Goal: Task Accomplishment & Management: Use online tool/utility

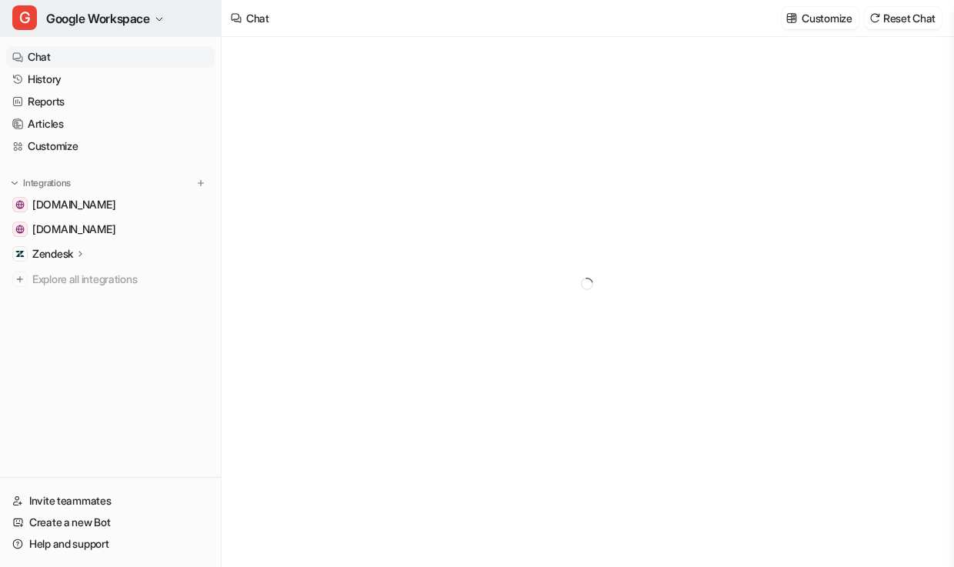
type textarea "**********"
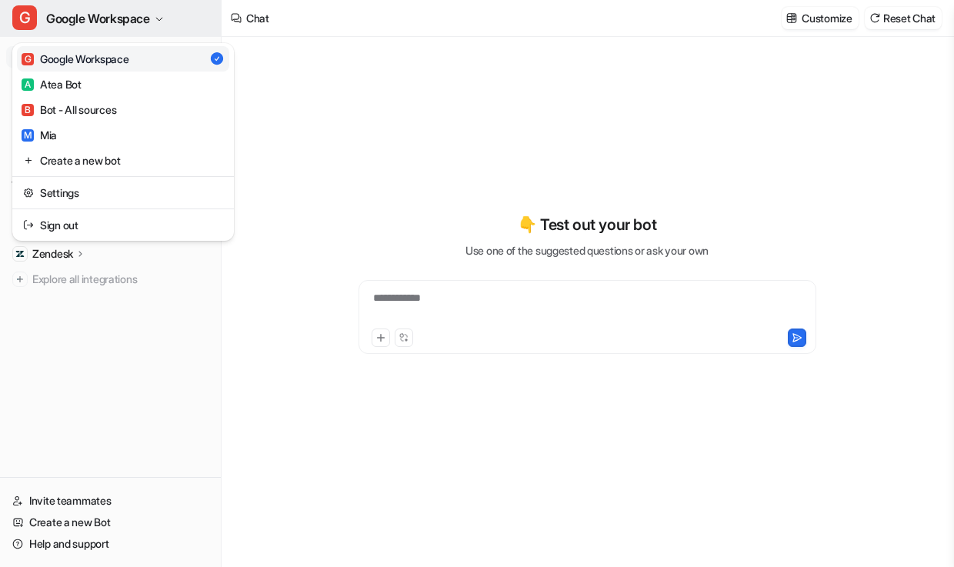
click at [164, 28] on button "G Google Workspace" at bounding box center [110, 18] width 221 height 37
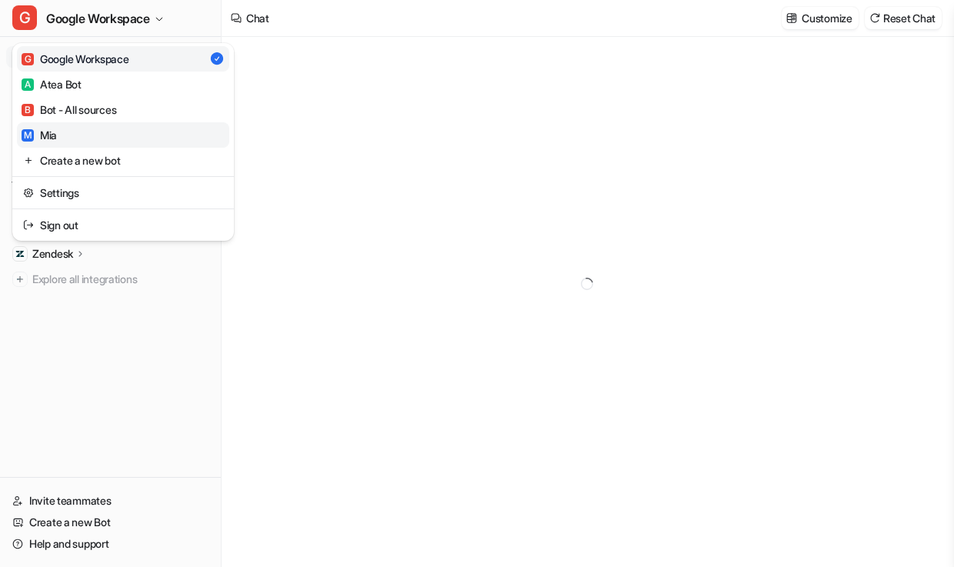
click at [103, 124] on link "M Mia" at bounding box center [123, 134] width 212 height 25
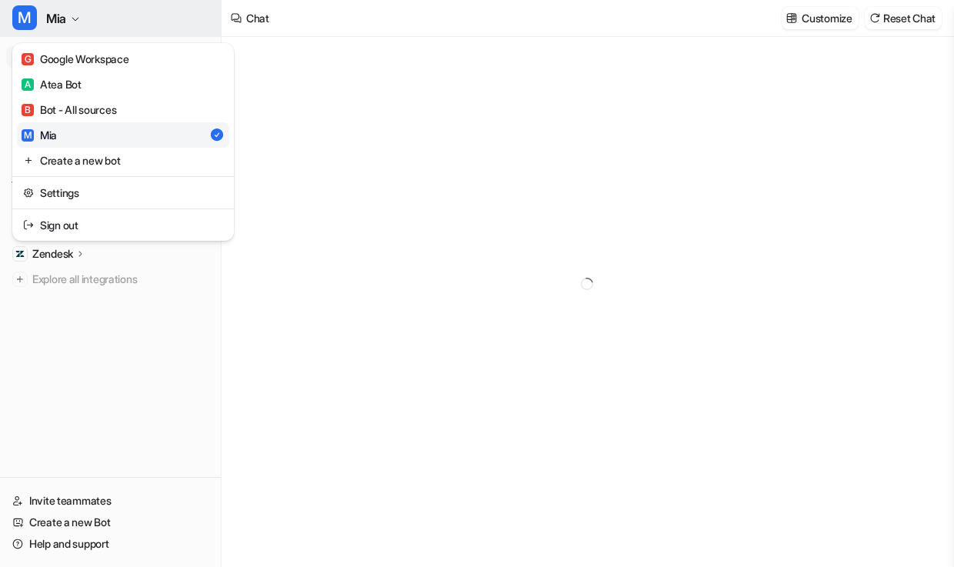
click at [82, 15] on button "M Mia" at bounding box center [110, 18] width 221 height 37
type textarea "**********"
click at [401, 142] on div "M Mia G Google Workspace A Atea Bot B Bot - All sources M Mia Create a new bot …" at bounding box center [477, 283] width 954 height 567
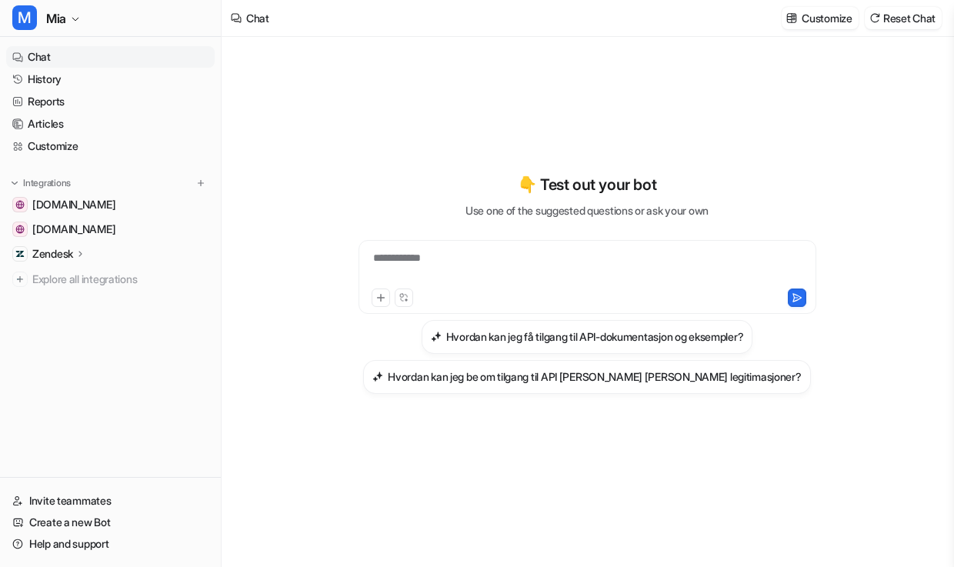
click at [82, 248] on icon at bounding box center [80, 254] width 11 height 12
click at [76, 304] on p "Sources" at bounding box center [64, 298] width 39 height 15
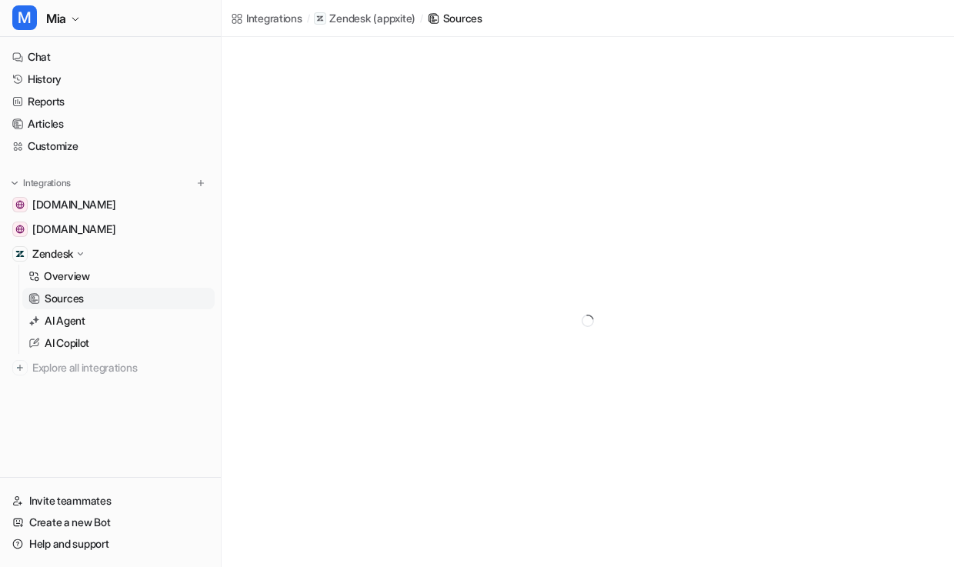
click at [78, 301] on p "Sources" at bounding box center [64, 298] width 39 height 15
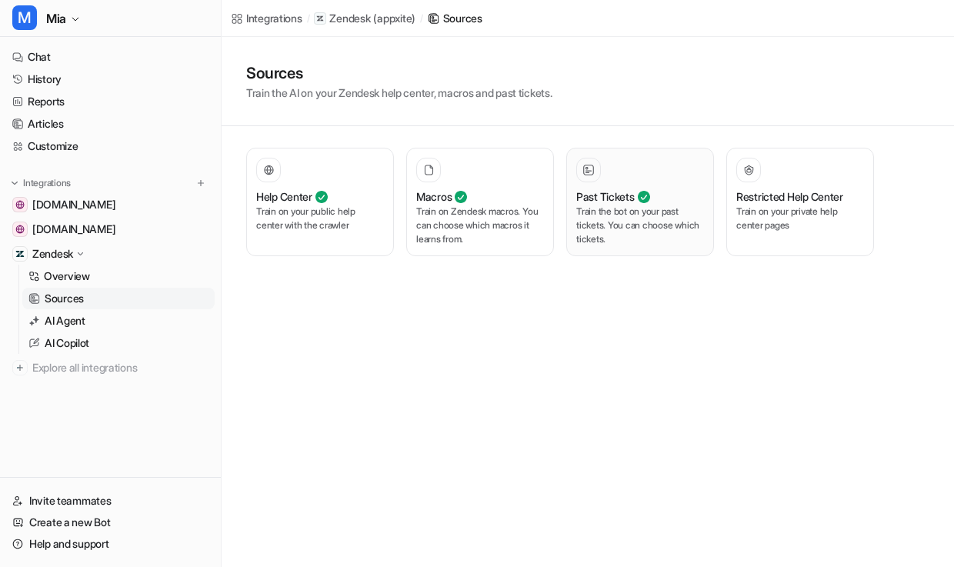
click at [612, 232] on p "Train the bot on your past tickets. You can choose which tickets." at bounding box center [640, 226] width 128 height 42
click at [609, 217] on p "Train the bot on your past tickets. You can choose which tickets." at bounding box center [640, 226] width 128 height 42
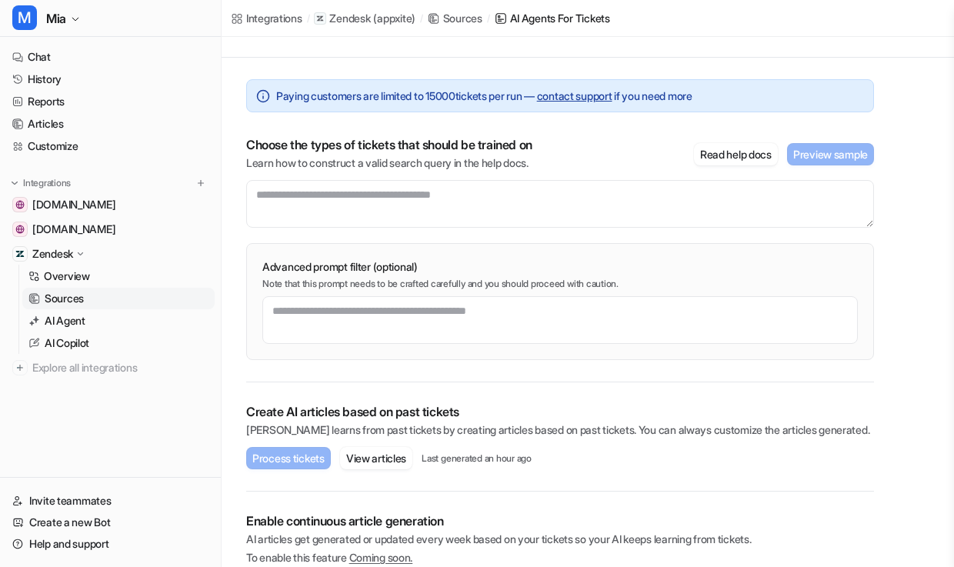
scroll to position [139, 0]
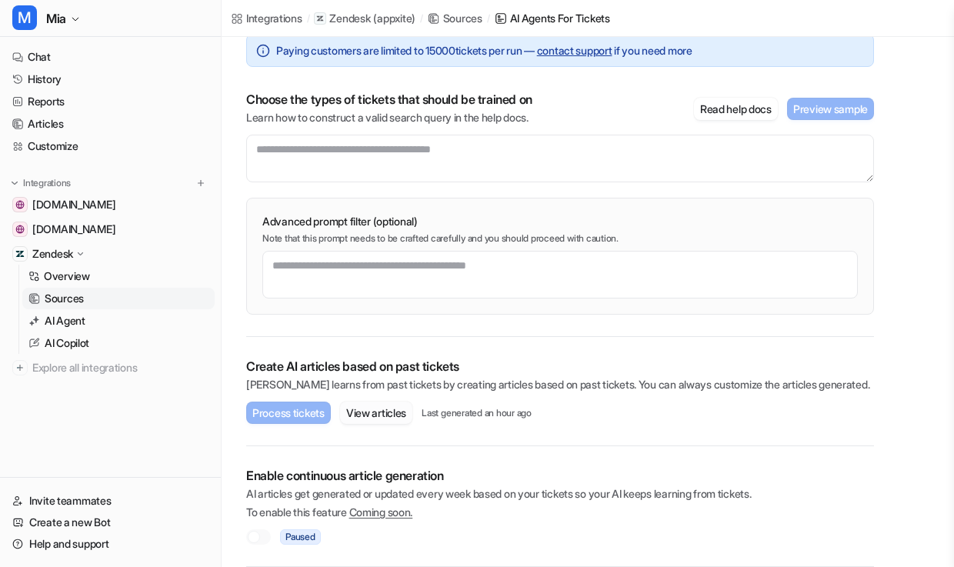
click at [395, 418] on button "View articles" at bounding box center [376, 413] width 72 height 22
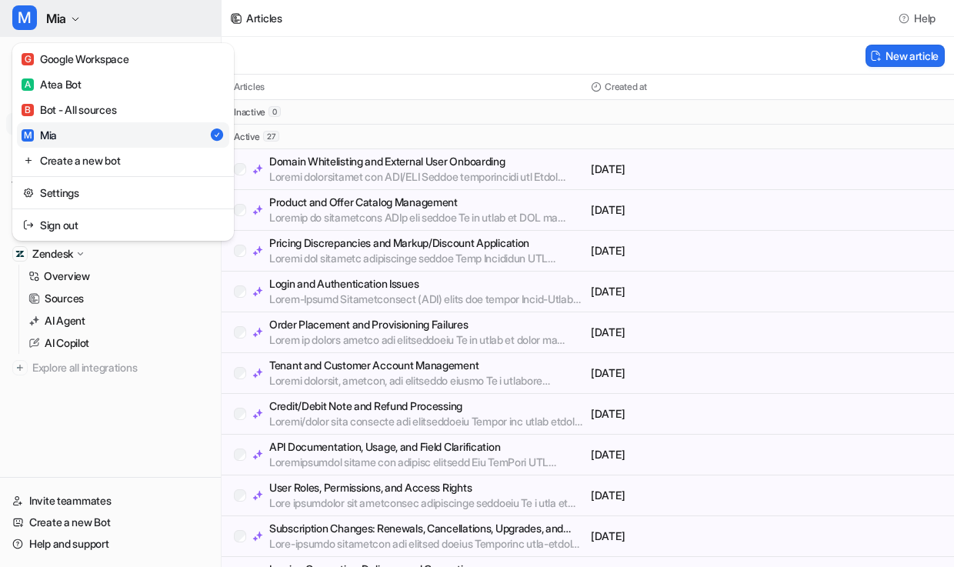
click at [85, 18] on button "M Mia" at bounding box center [110, 18] width 221 height 37
click at [81, 140] on link "M Mia" at bounding box center [123, 134] width 212 height 25
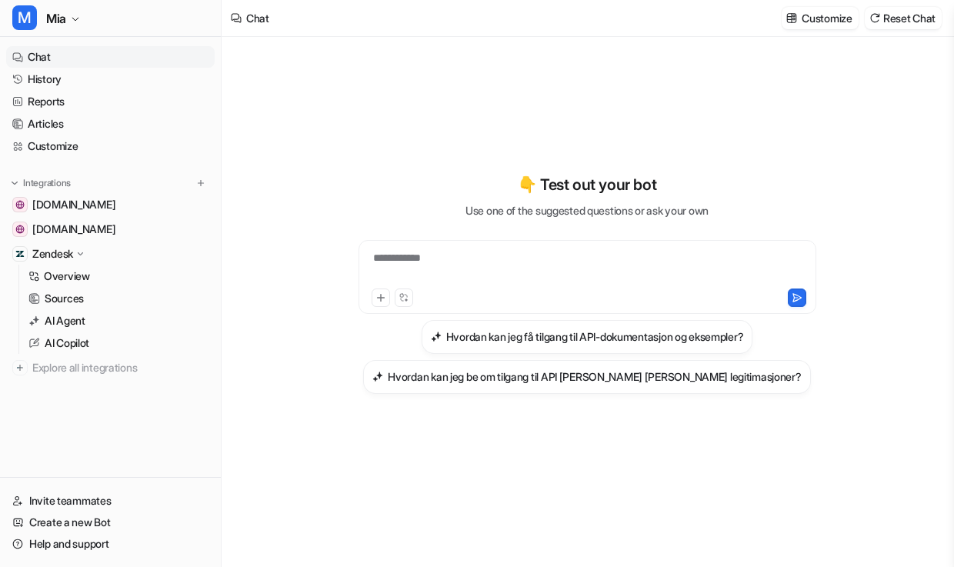
click at [86, 253] on icon at bounding box center [81, 253] width 12 height 11
click at [86, 253] on icon at bounding box center [80, 254] width 11 height 12
click at [106, 226] on span "[DOMAIN_NAME]" at bounding box center [73, 229] width 83 height 15
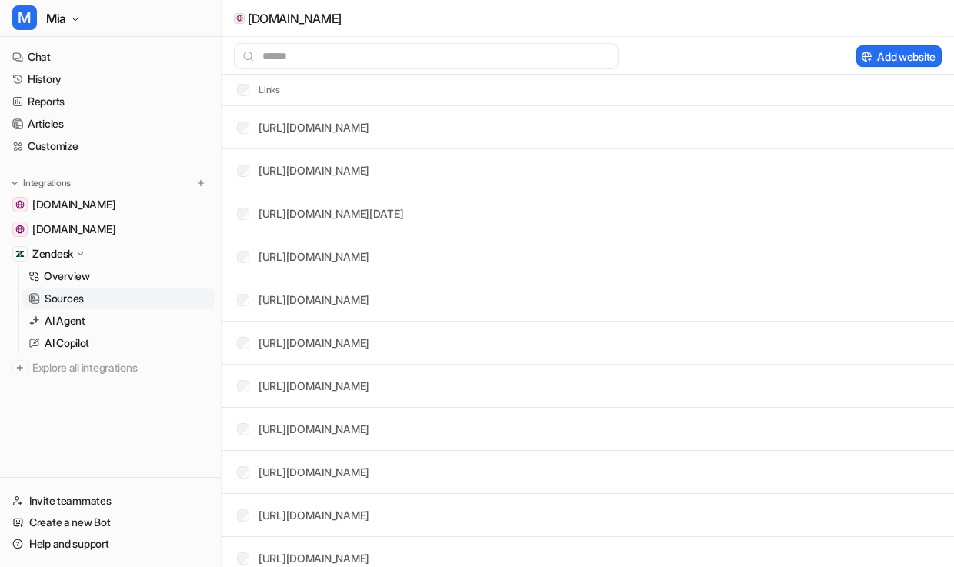
click at [71, 295] on p "Sources" at bounding box center [64, 298] width 39 height 15
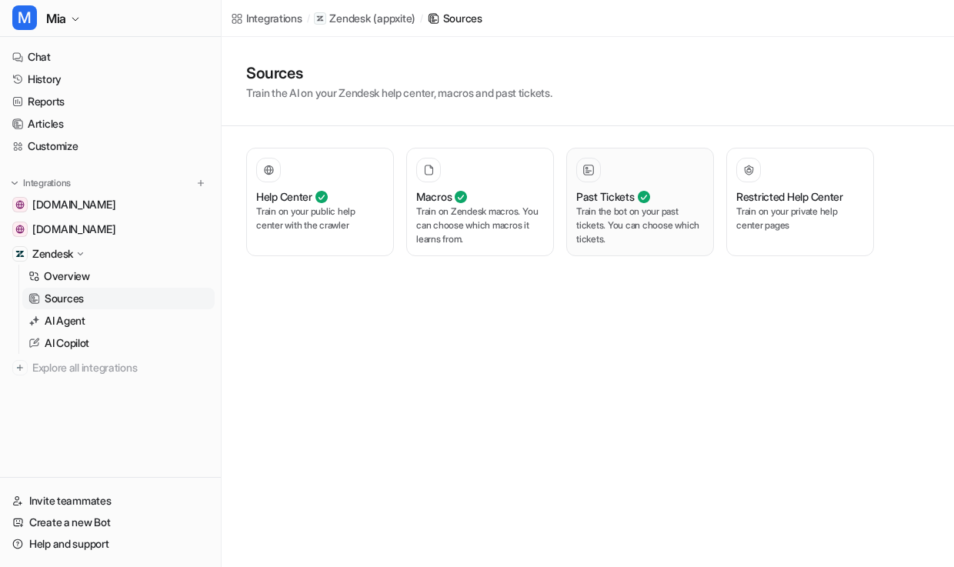
click at [645, 238] on p "Train the bot on your past tickets. You can choose which tickets." at bounding box center [640, 226] width 128 height 42
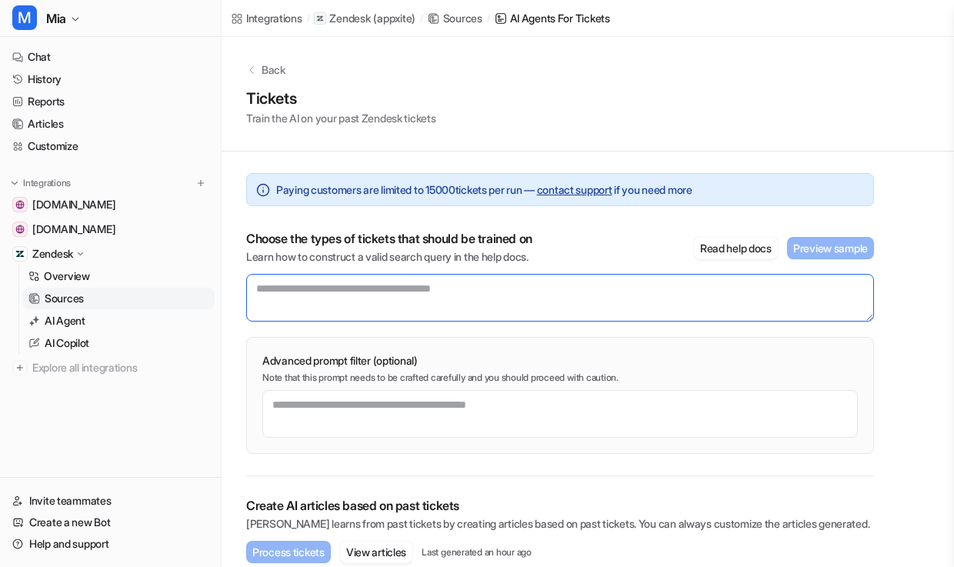
click at [350, 296] on textarea at bounding box center [560, 298] width 628 height 48
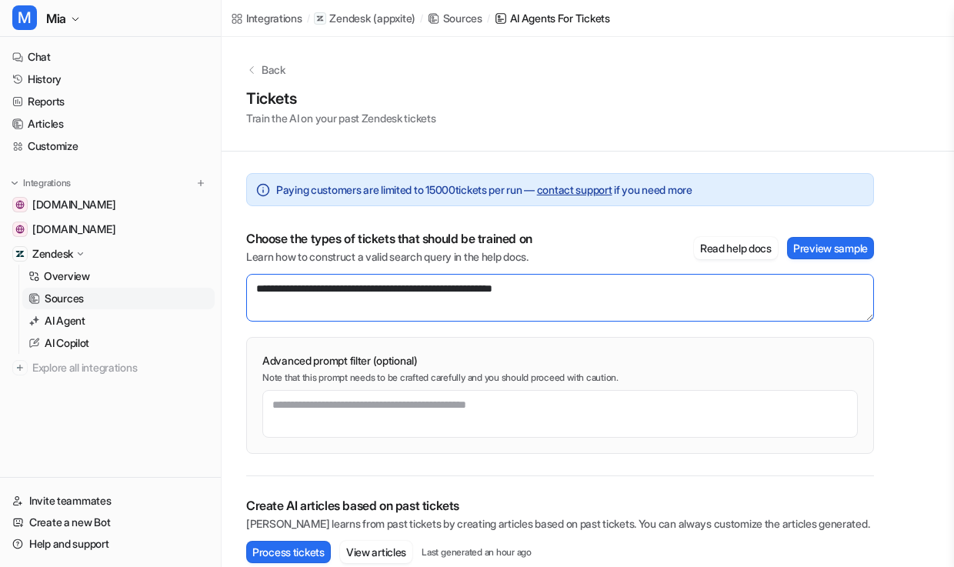
click at [352, 292] on textarea "**********" at bounding box center [560, 298] width 628 height 48
type textarea "**********"
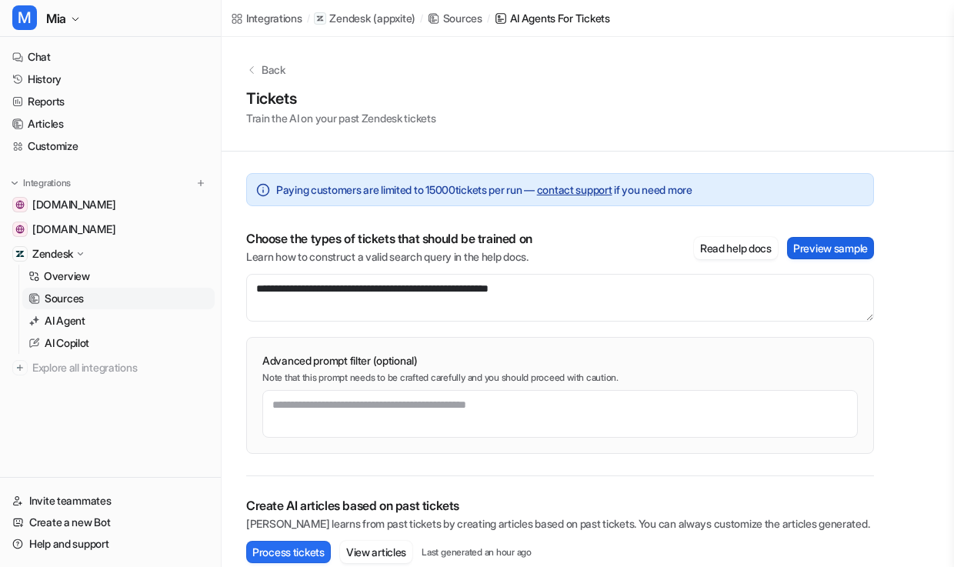
click at [811, 250] on button "Preview sample" at bounding box center [830, 248] width 87 height 22
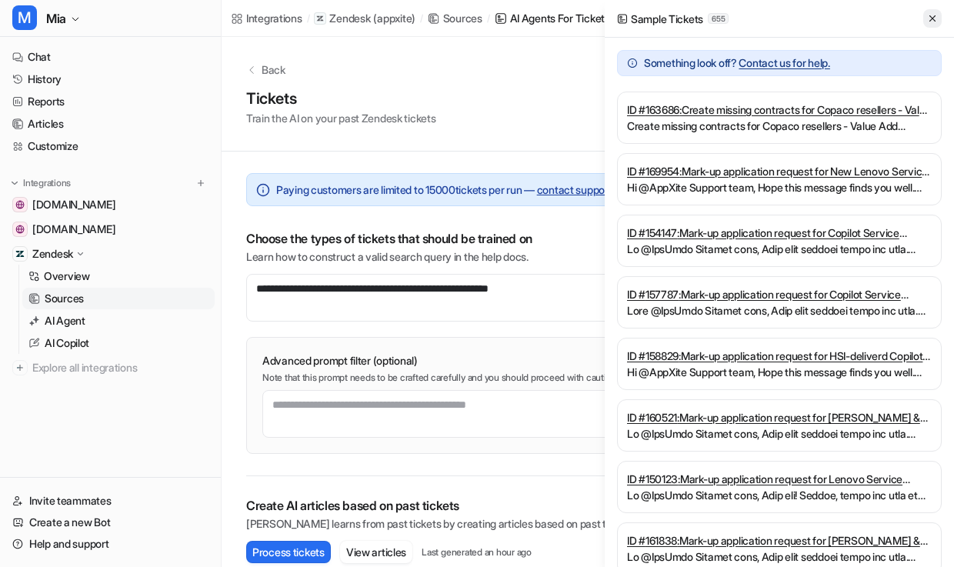
click at [928, 22] on icon at bounding box center [932, 18] width 11 height 11
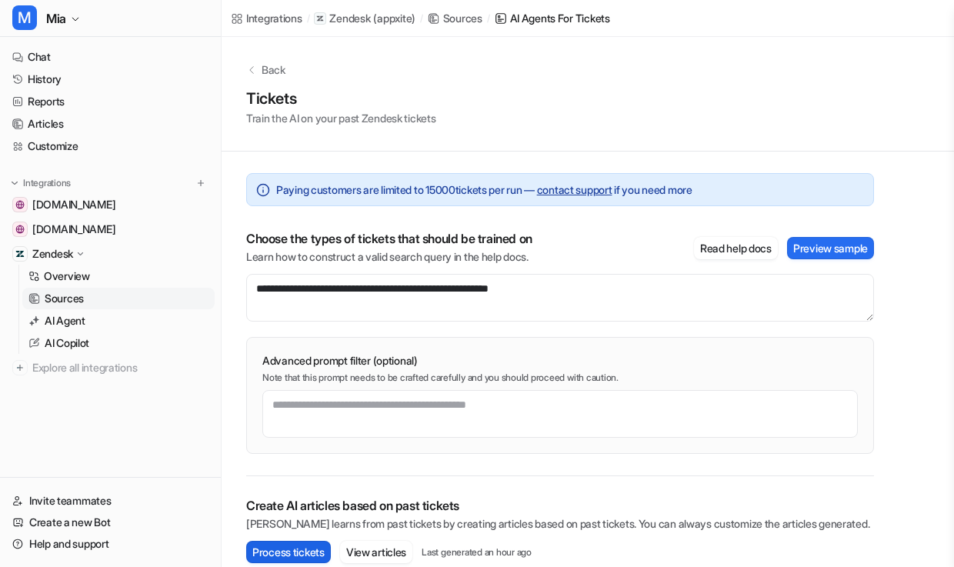
click at [302, 544] on button "Process tickets" at bounding box center [288, 552] width 85 height 22
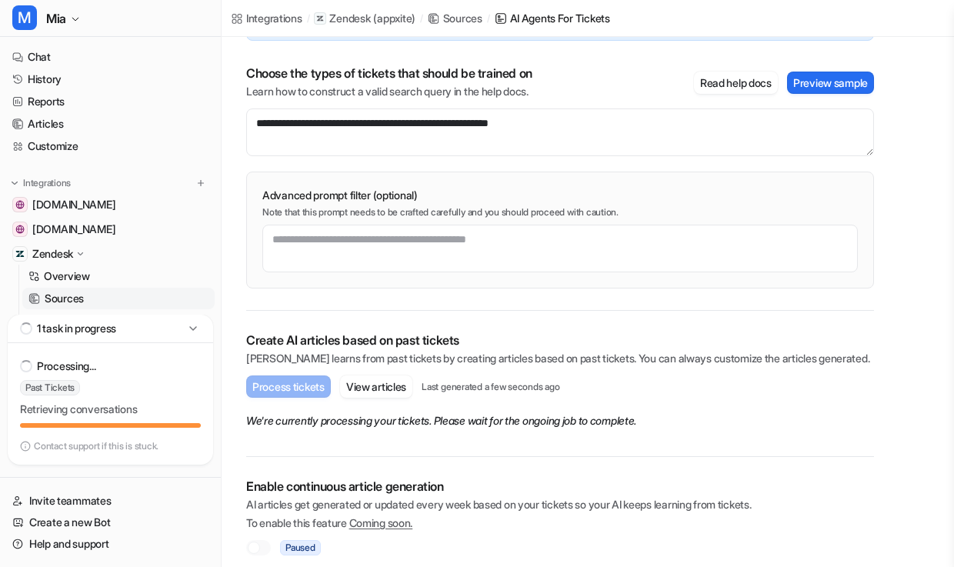
scroll to position [165, 0]
click at [81, 298] on p "Sources" at bounding box center [64, 298] width 39 height 15
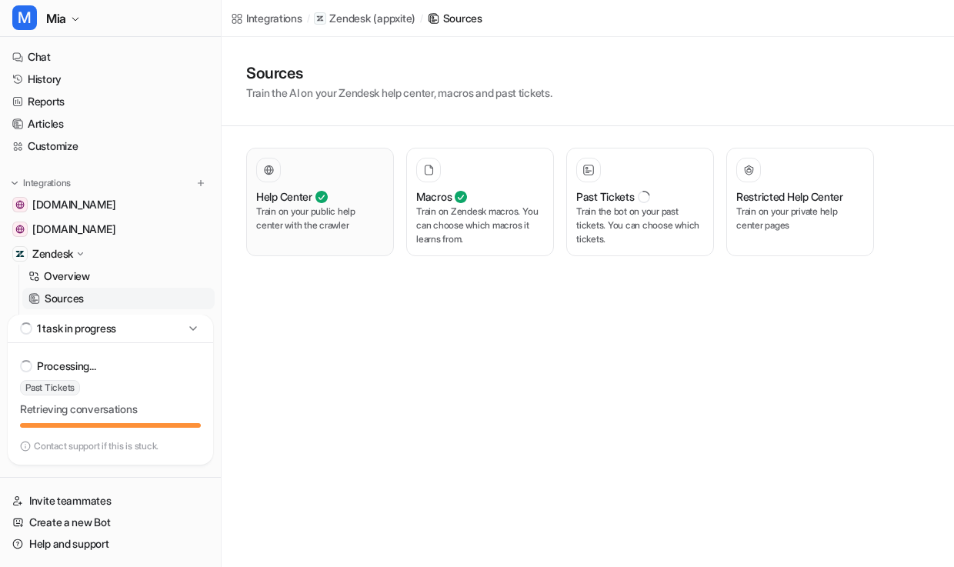
click at [316, 187] on div "Help Center Train on your public help center with the crawler" at bounding box center [320, 202] width 128 height 88
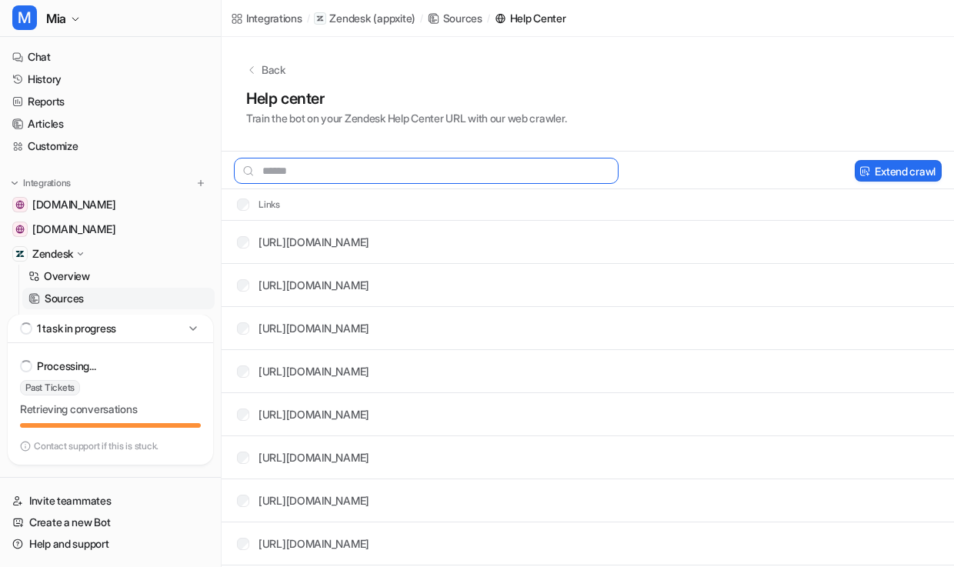
click at [307, 175] on input "text" at bounding box center [426, 171] width 385 height 26
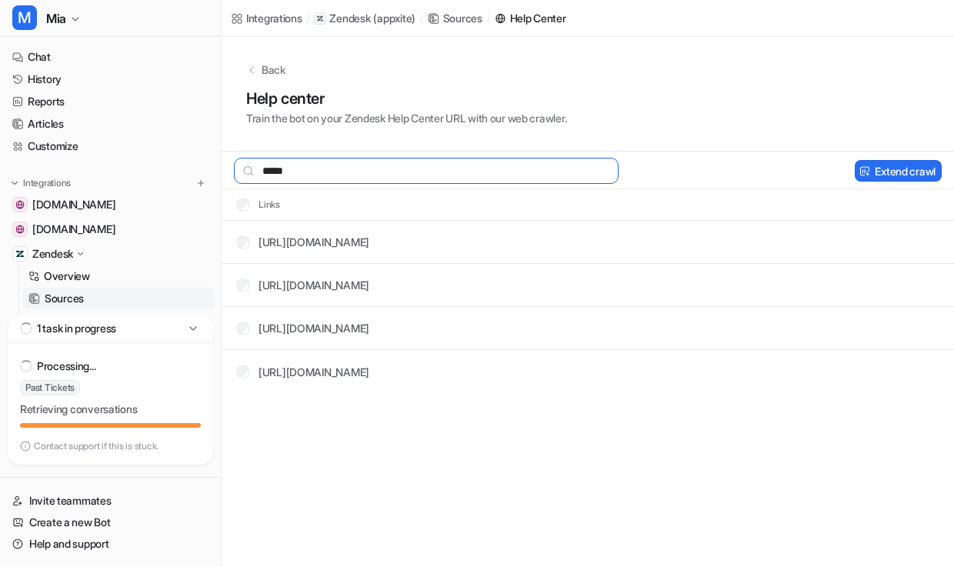
type input "*****"
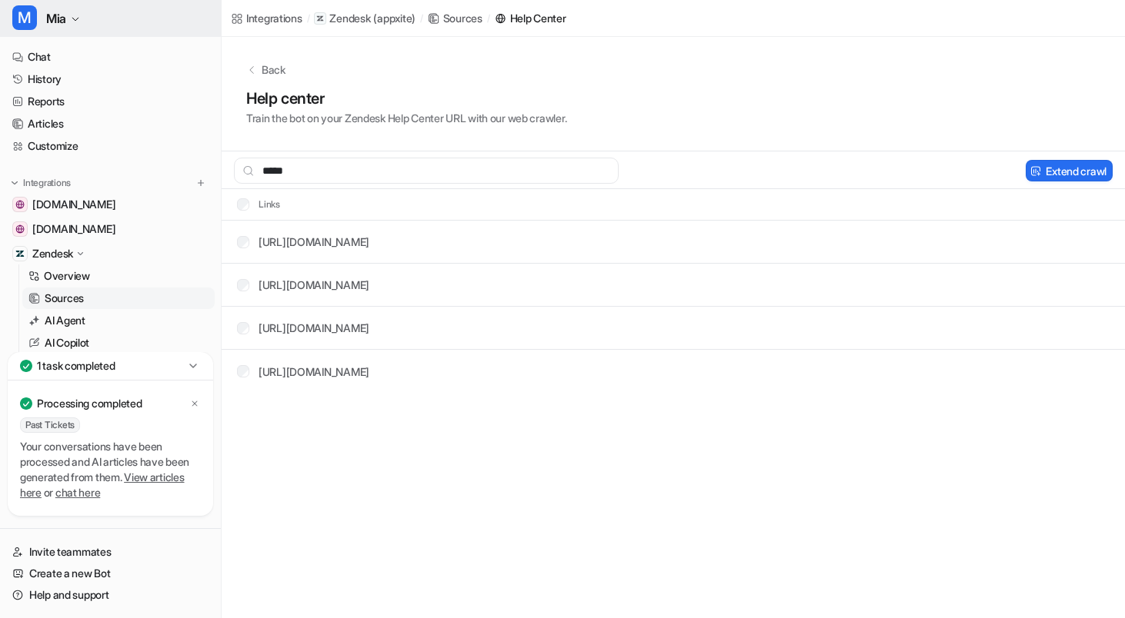
click at [76, 22] on icon "button" at bounding box center [75, 19] width 9 height 9
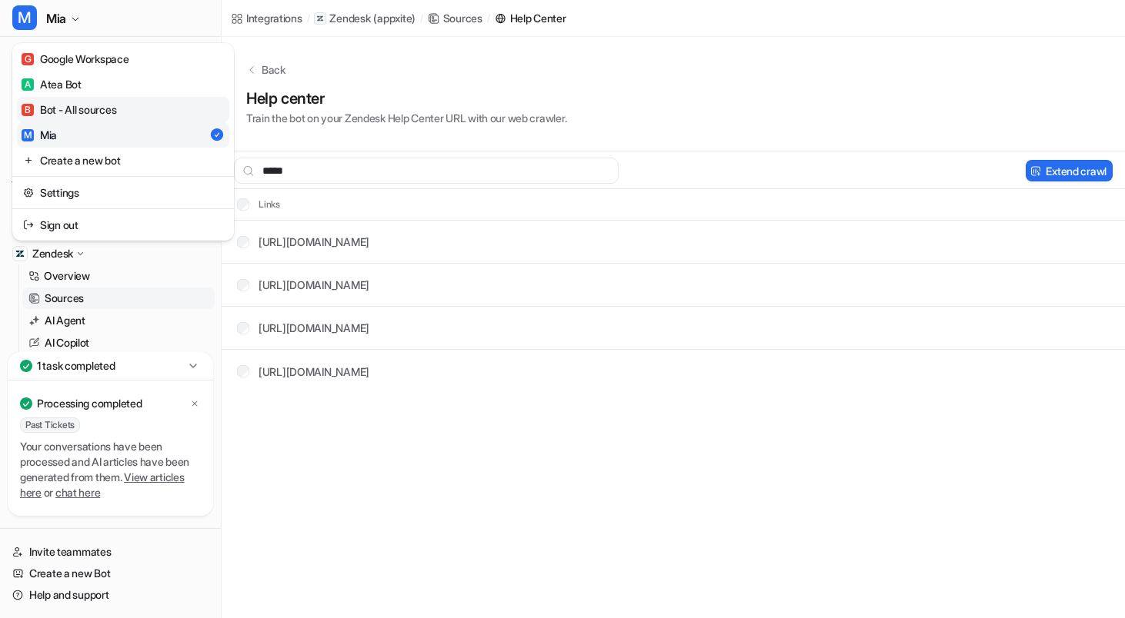
click at [77, 104] on div "B Bot - All sources" at bounding box center [69, 110] width 95 height 16
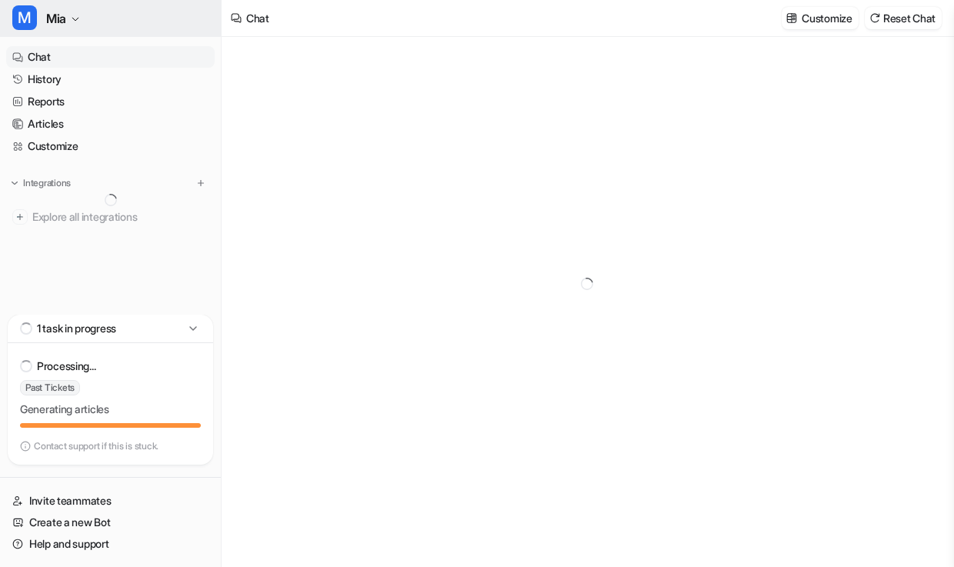
type textarea "**********"
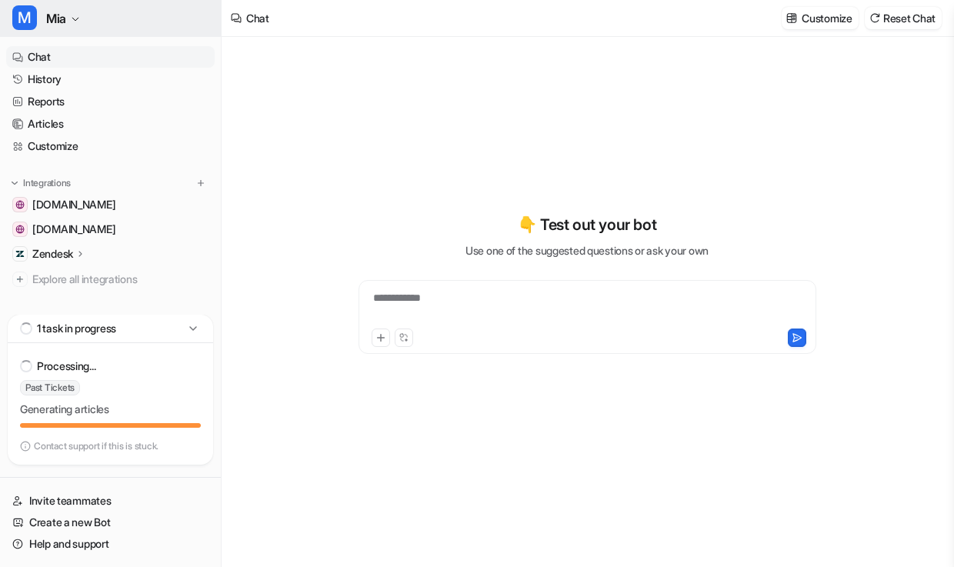
click at [85, 18] on button "M [PERSON_NAME]" at bounding box center [110, 18] width 221 height 37
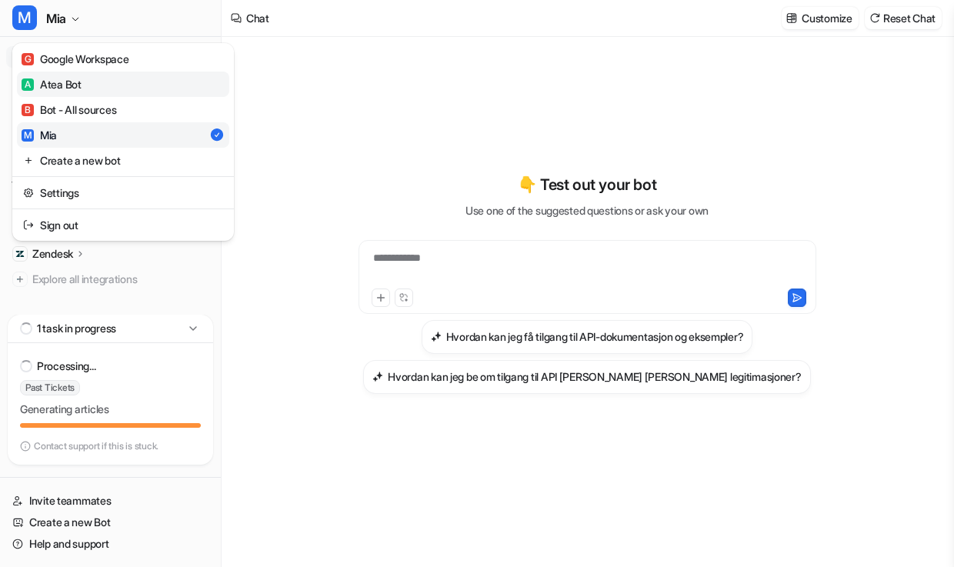
click at [86, 87] on link "A Atea Bot" at bounding box center [123, 84] width 212 height 25
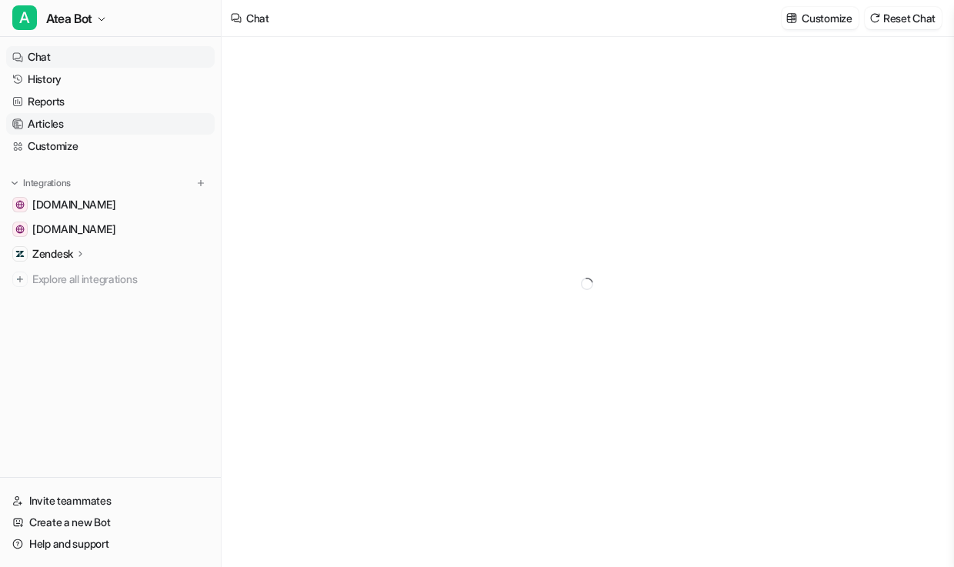
type textarea "**********"
click at [62, 250] on p "Zendesk" at bounding box center [52, 253] width 41 height 15
click at [64, 299] on p "Sources" at bounding box center [64, 298] width 39 height 15
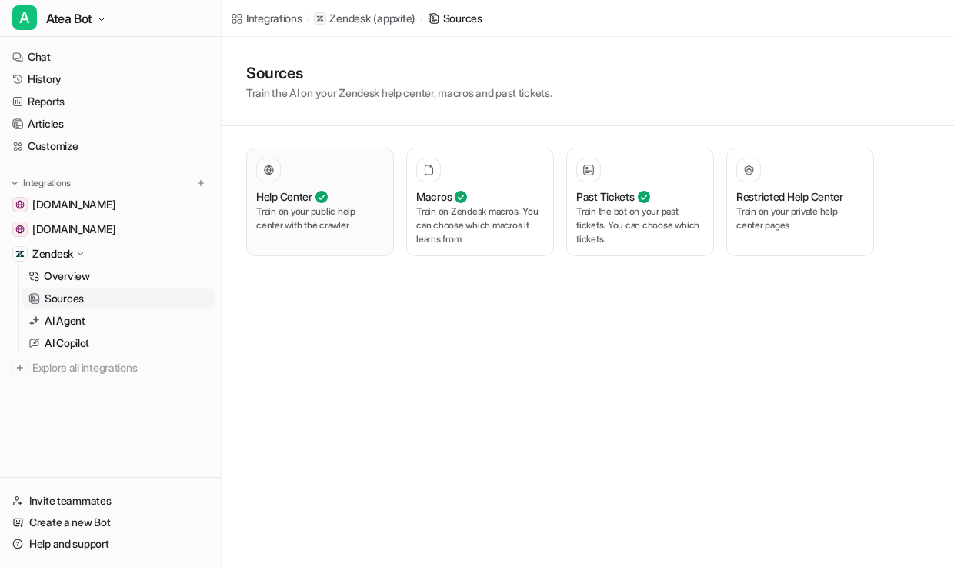
click at [360, 204] on div "Help Center" at bounding box center [320, 196] width 128 height 16
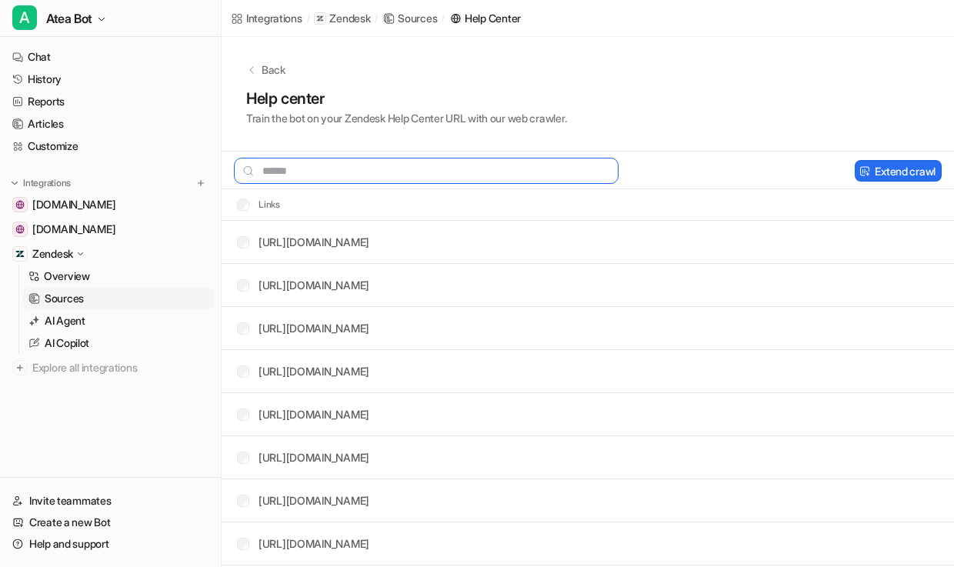
click at [374, 163] on input "text" at bounding box center [426, 171] width 385 height 26
type input "*"
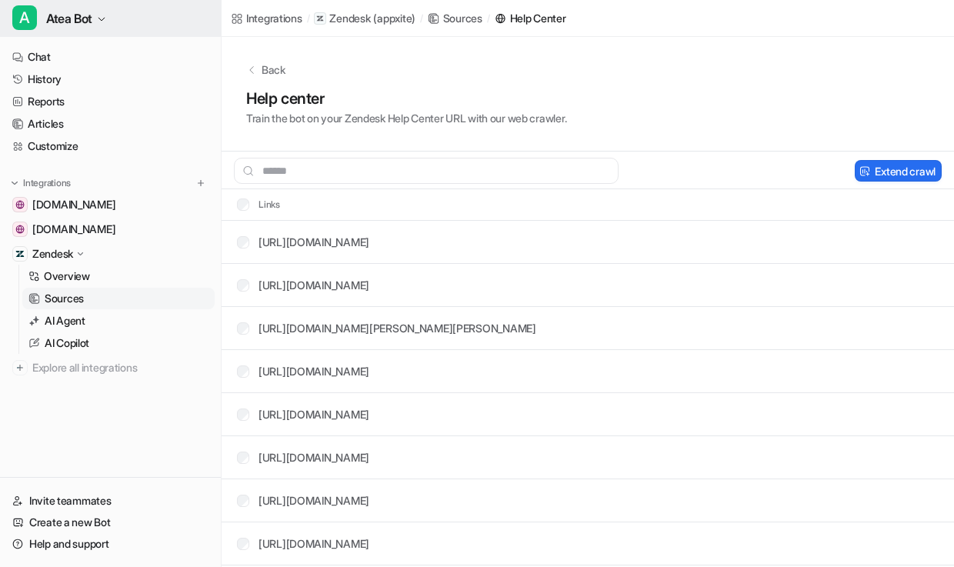
click at [104, 16] on icon "button" at bounding box center [101, 19] width 9 height 9
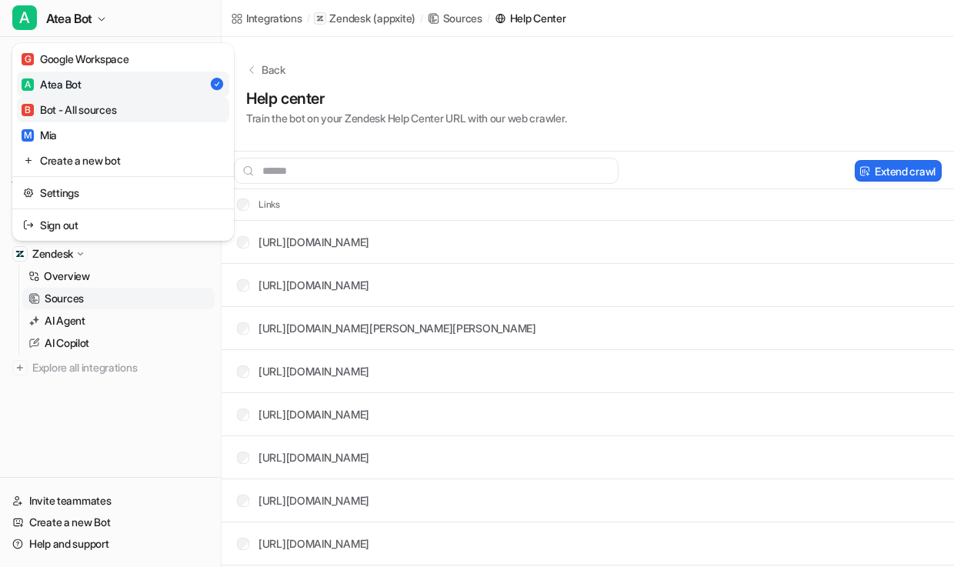
click at [75, 108] on div "B Bot - All sources" at bounding box center [69, 110] width 95 height 16
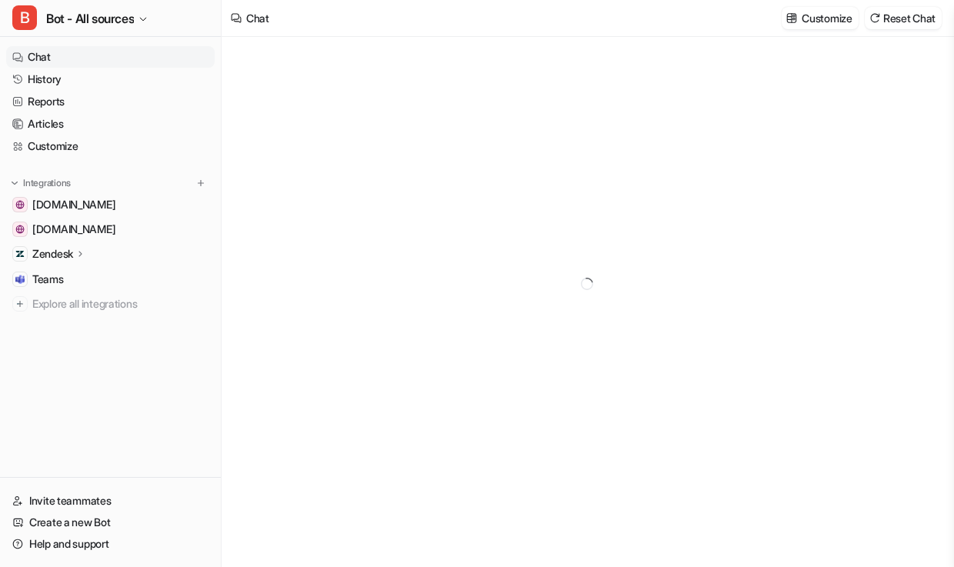
type textarea "**********"
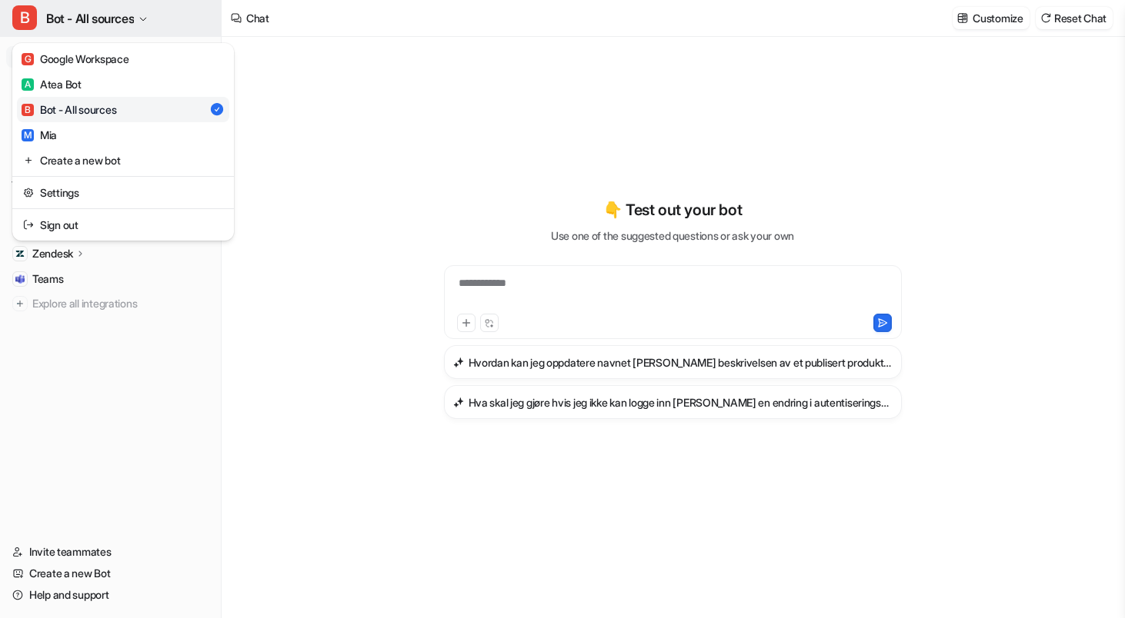
click at [122, 19] on span "Bot - All sources" at bounding box center [90, 19] width 88 height 22
click at [80, 133] on link "M Mia" at bounding box center [123, 134] width 212 height 25
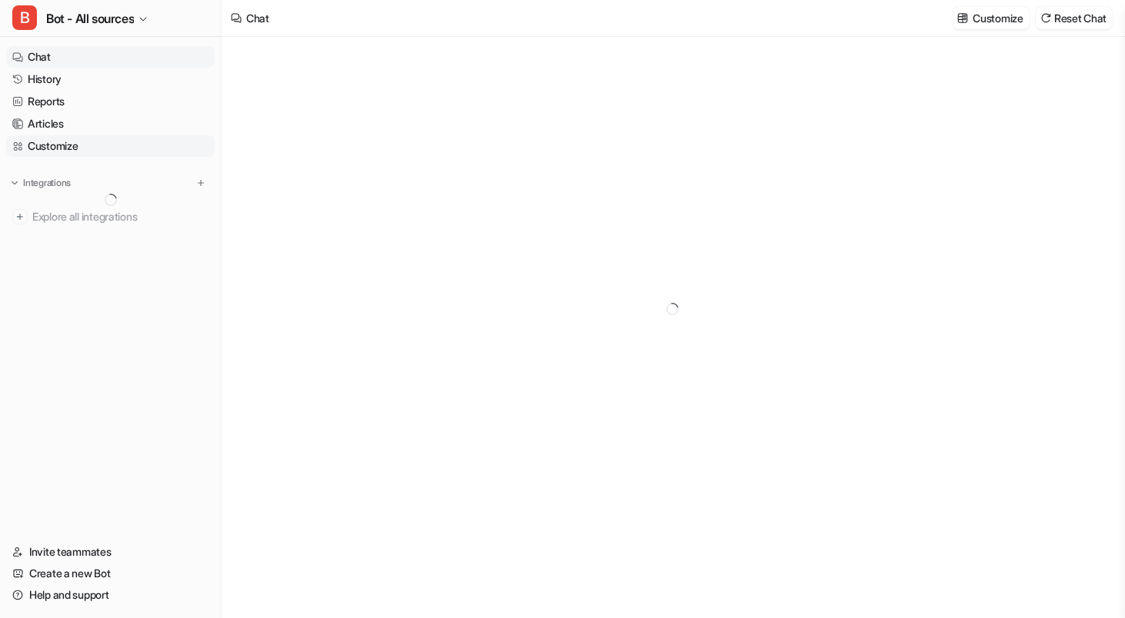
type textarea "**********"
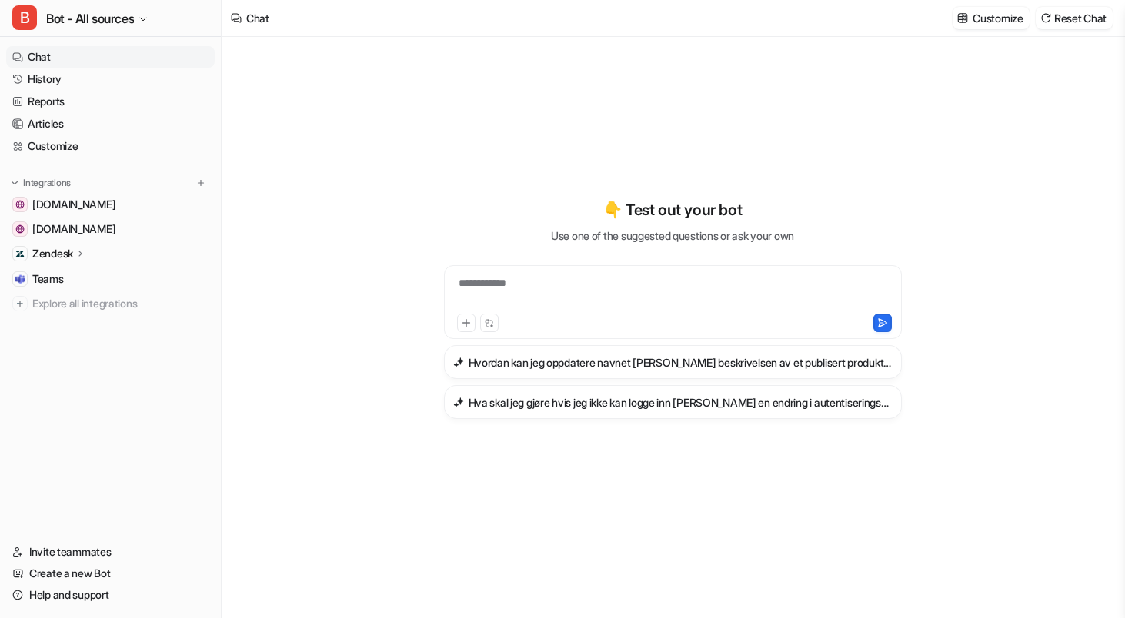
click at [76, 249] on div "Zendesk" at bounding box center [59, 253] width 54 height 15
click at [69, 296] on p "Sources" at bounding box center [64, 298] width 39 height 15
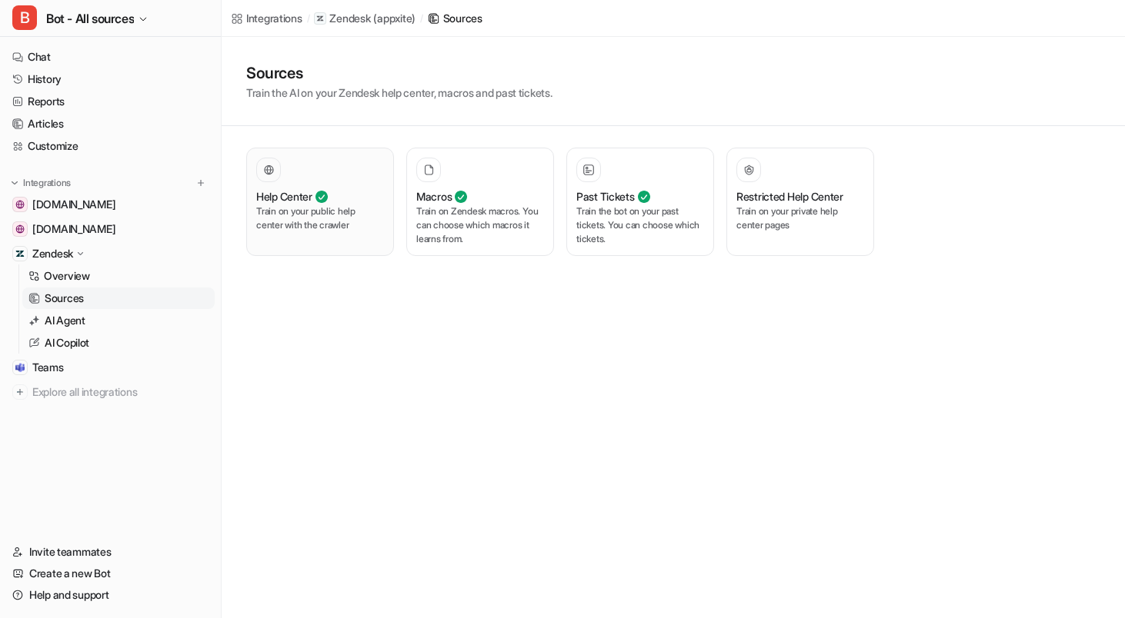
click at [323, 172] on div at bounding box center [320, 170] width 128 height 25
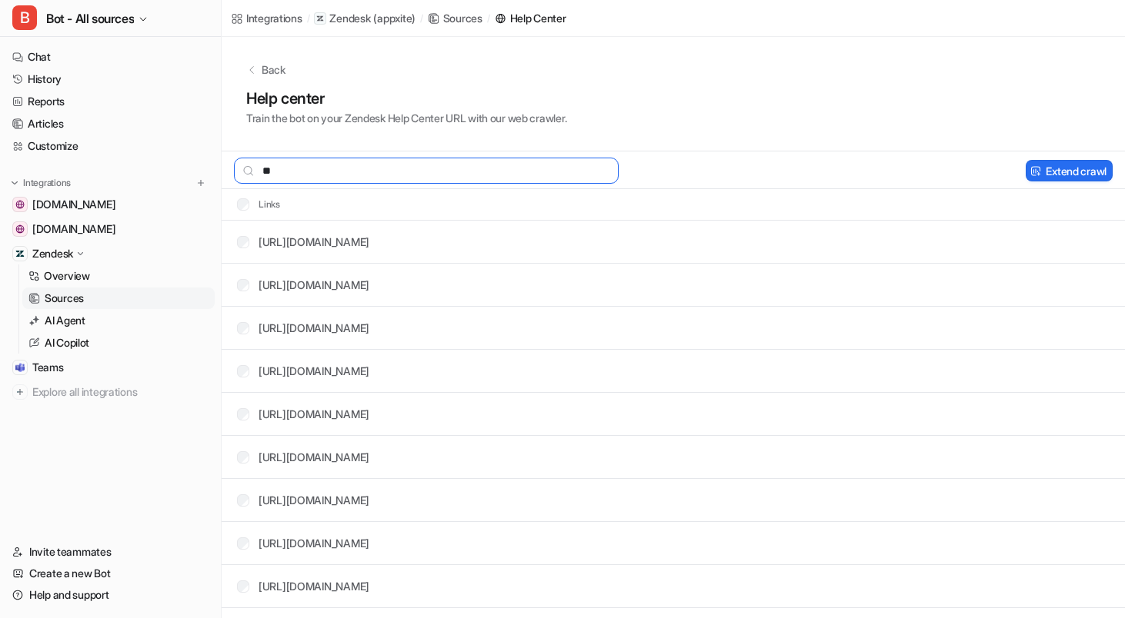
type input "*"
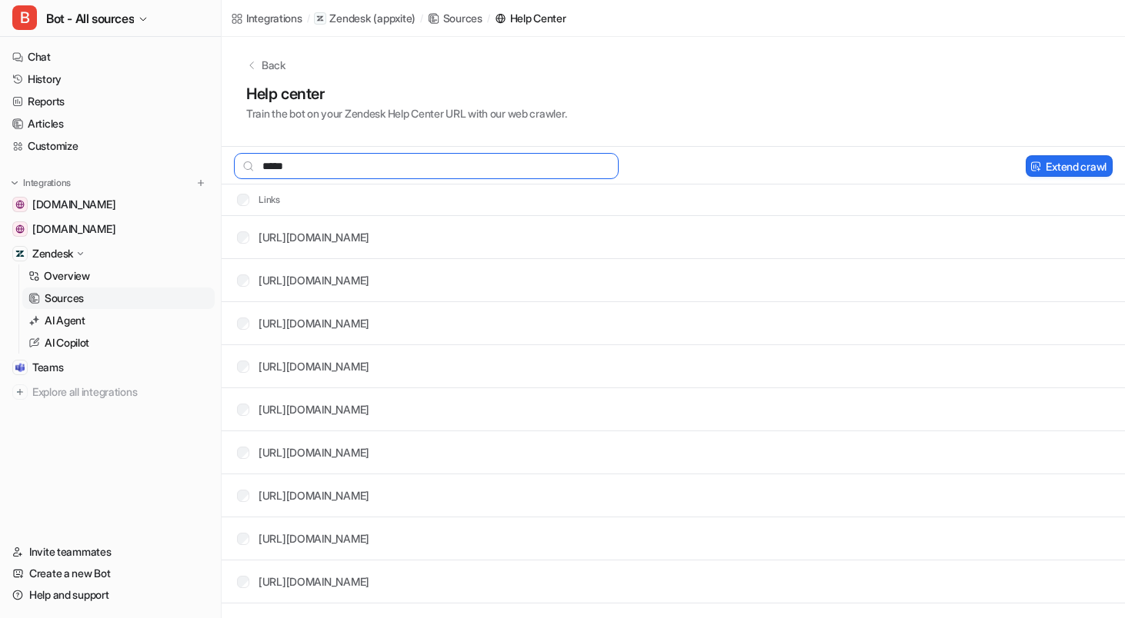
type input "*****"
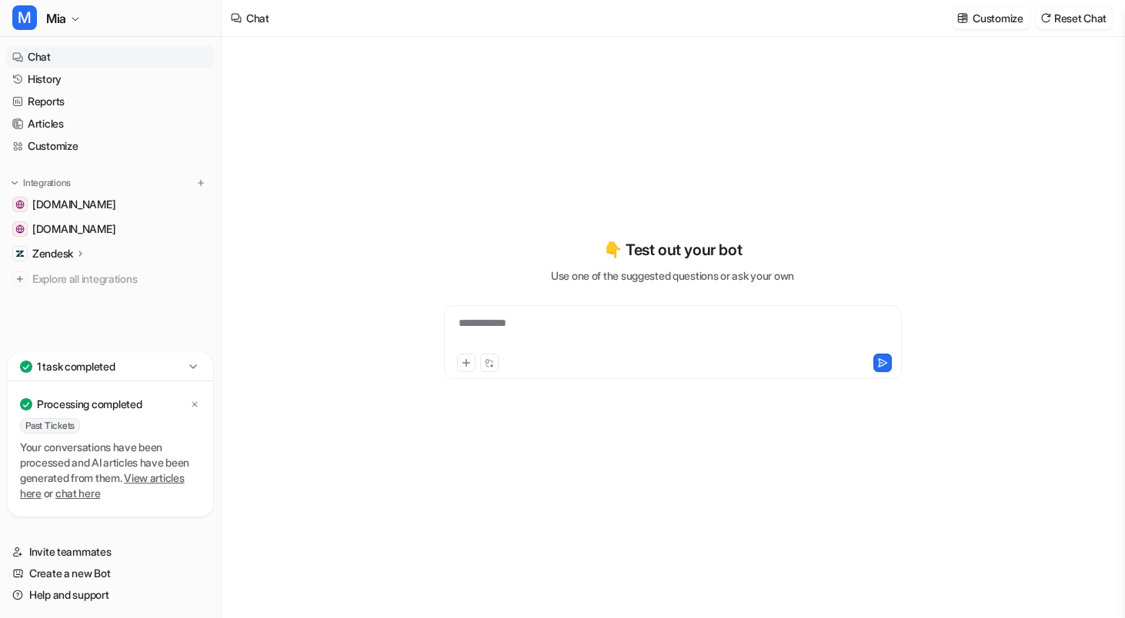
type textarea "**********"
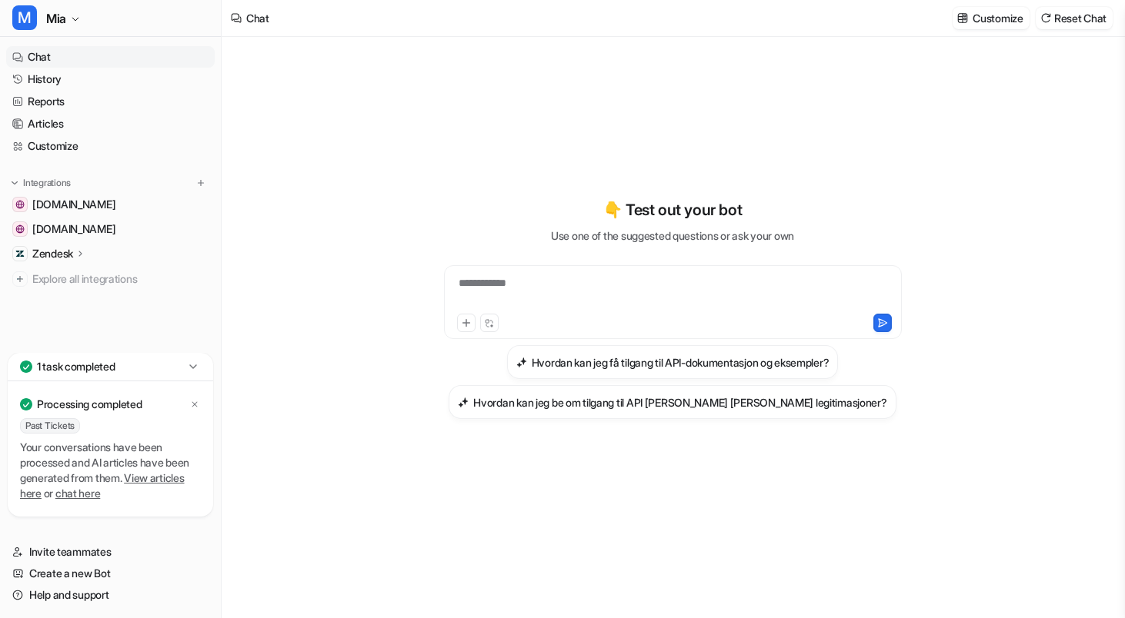
click at [71, 253] on p "Zendesk" at bounding box center [52, 253] width 41 height 15
click at [70, 292] on p "Sources" at bounding box center [64, 298] width 39 height 15
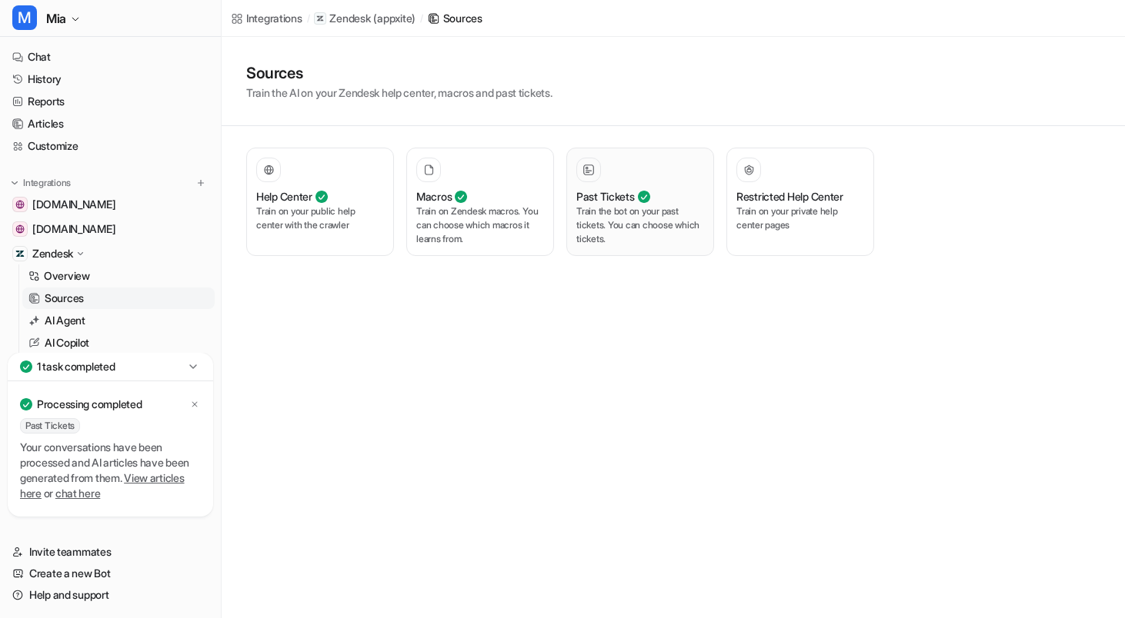
click at [582, 205] on p "Train the bot on your past tickets. You can choose which tickets." at bounding box center [640, 226] width 128 height 42
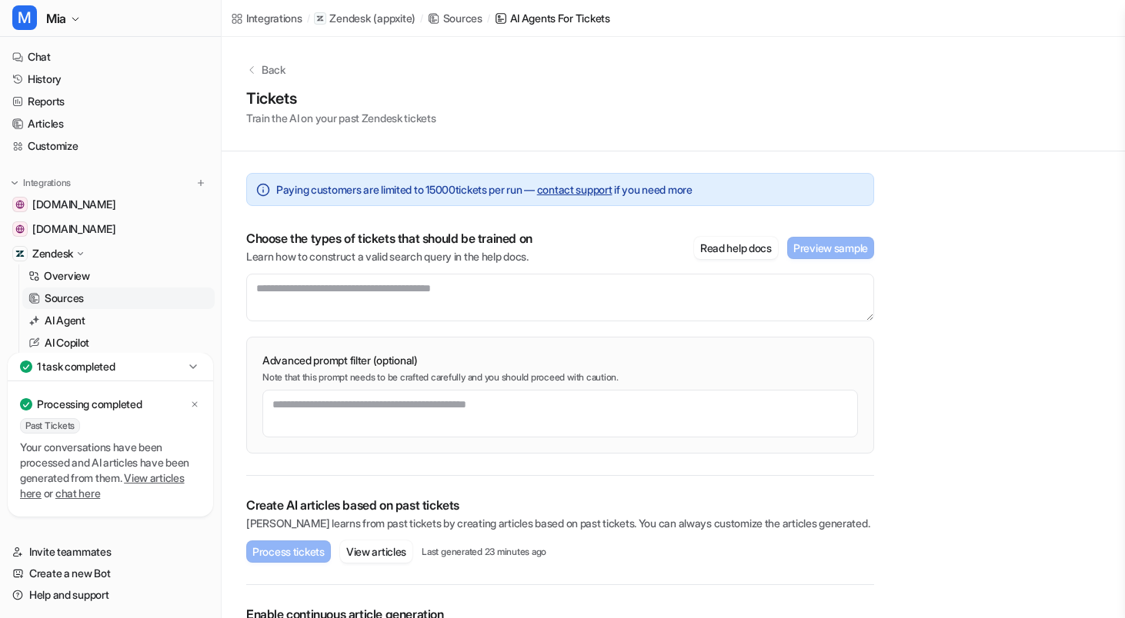
click at [607, 205] on div "Paying customers are limited to 15000 tickets per run — contact support if you …" at bounding box center [560, 189] width 628 height 33
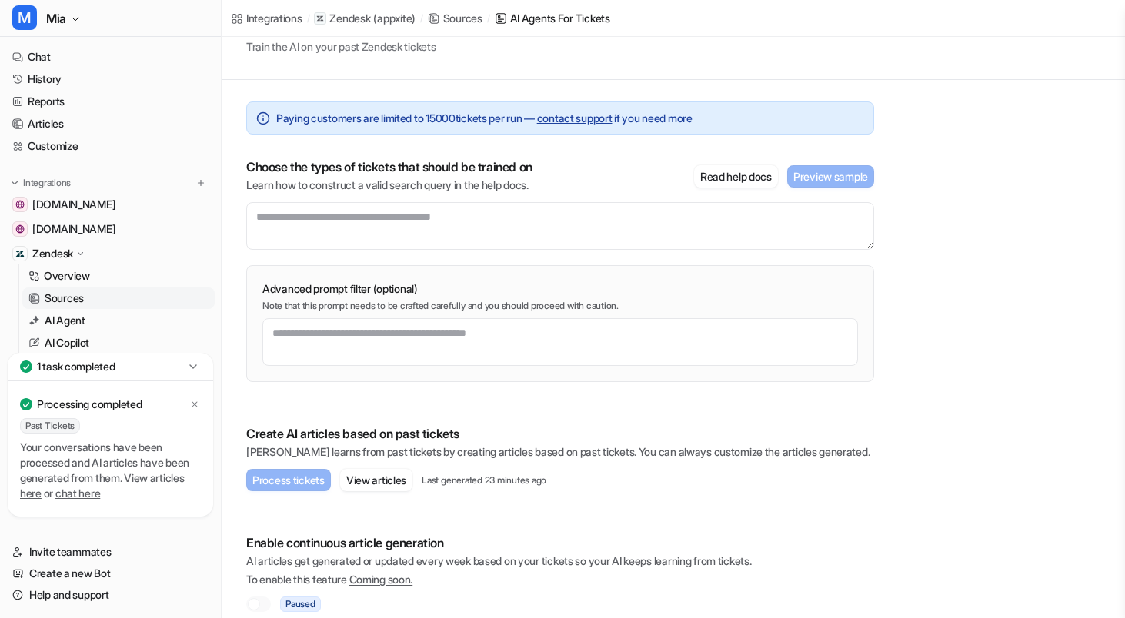
scroll to position [88, 0]
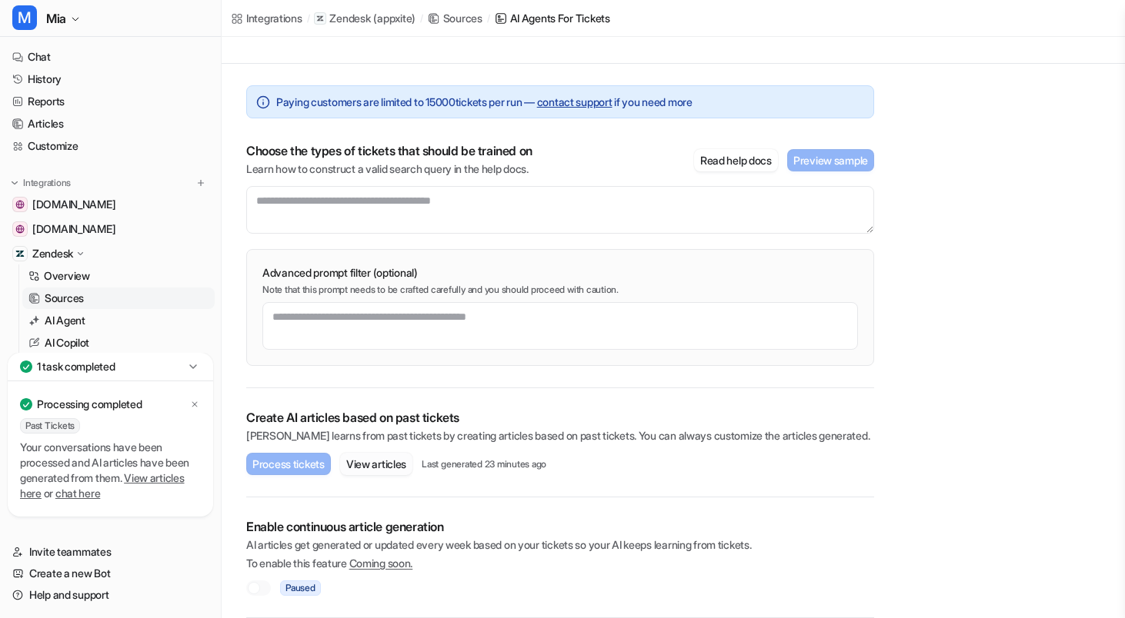
click at [398, 456] on button "View articles" at bounding box center [376, 464] width 72 height 22
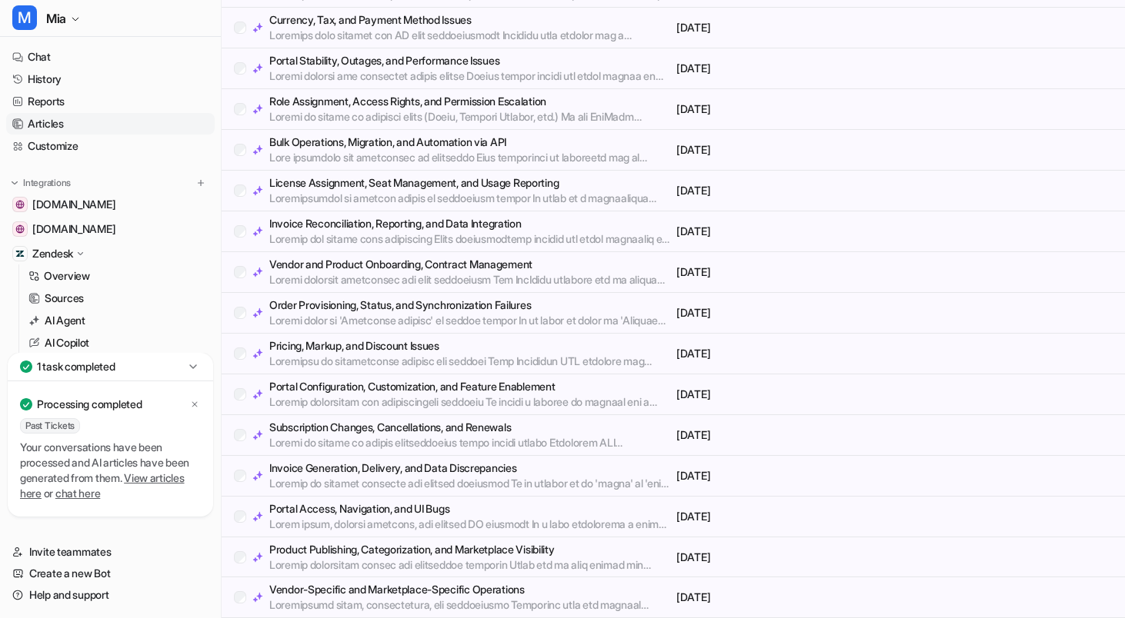
scroll to position [8, 0]
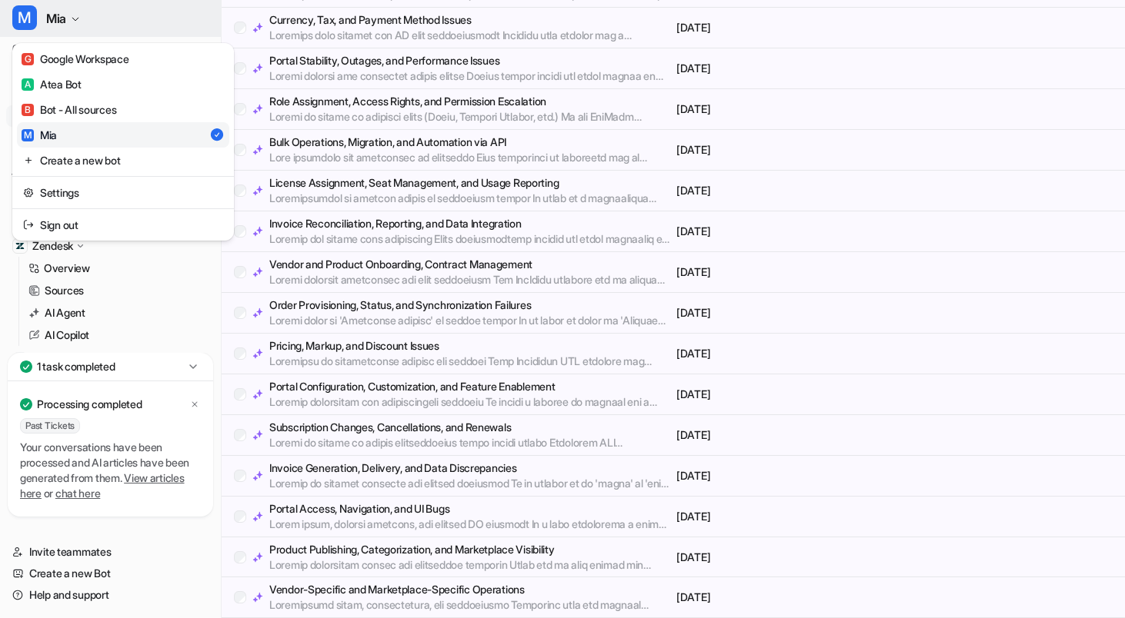
click at [80, 21] on icon "button" at bounding box center [75, 19] width 9 height 9
click at [78, 109] on div "B Bot - All sources" at bounding box center [69, 110] width 95 height 16
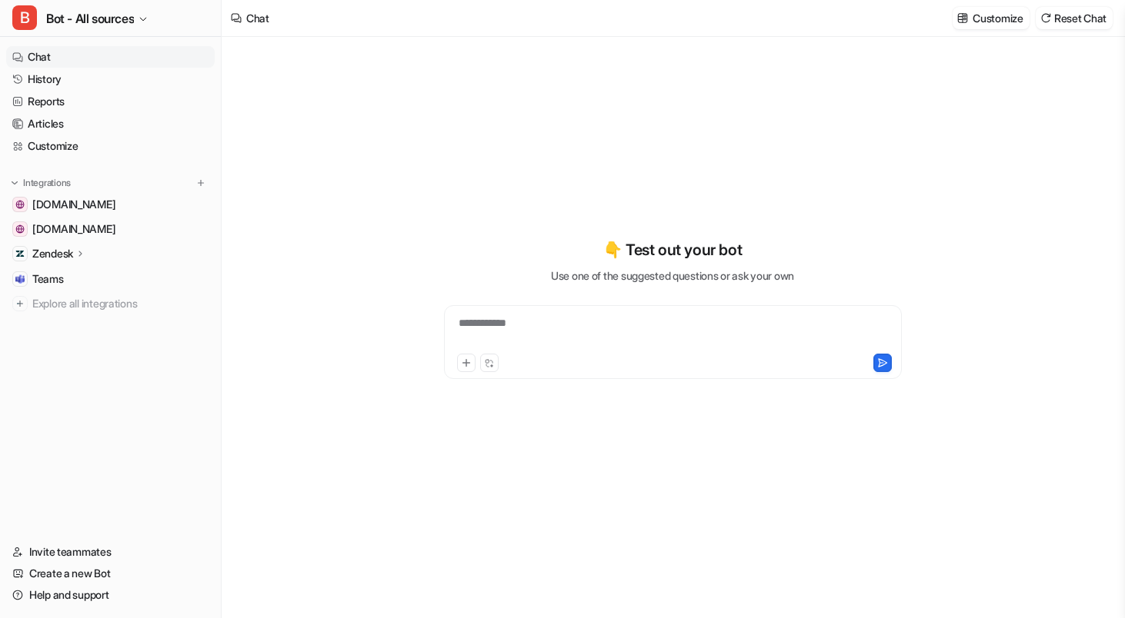
click at [66, 252] on p "Zendesk" at bounding box center [52, 253] width 41 height 15
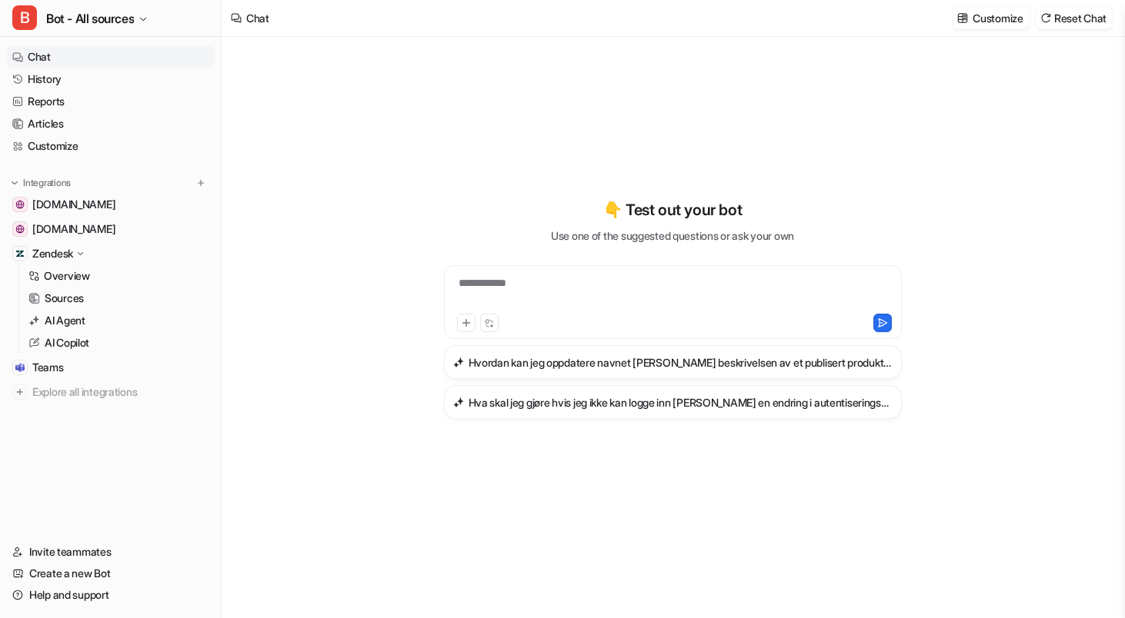
type textarea "**********"
click at [62, 303] on p "Sources" at bounding box center [64, 298] width 39 height 15
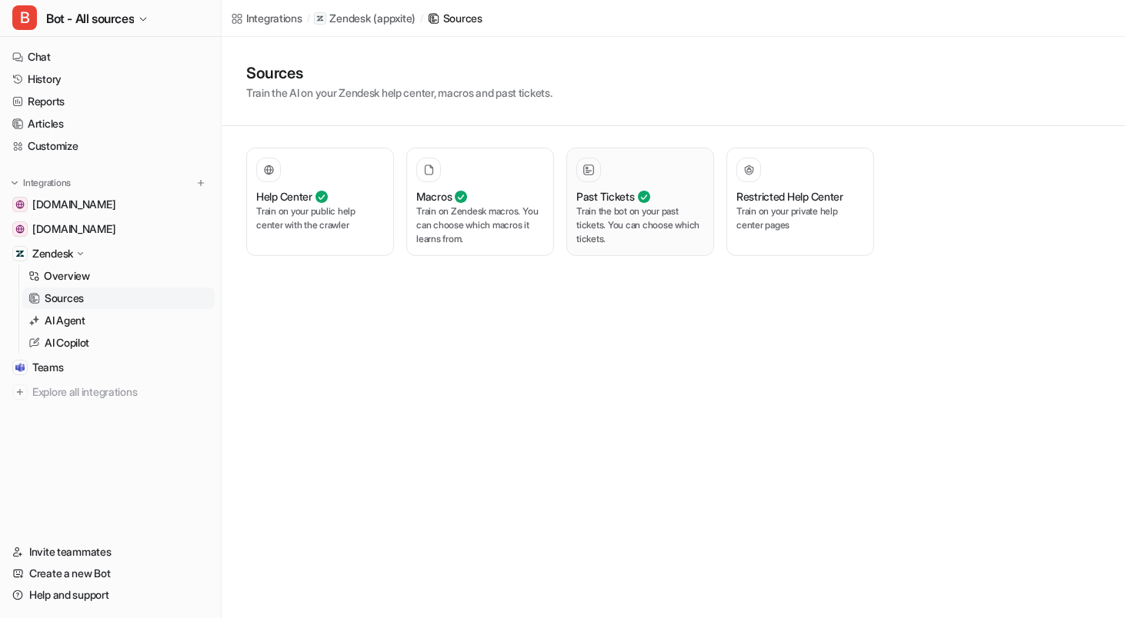
click at [659, 225] on p "Train the bot on your past tickets. You can choose which tickets." at bounding box center [640, 226] width 128 height 42
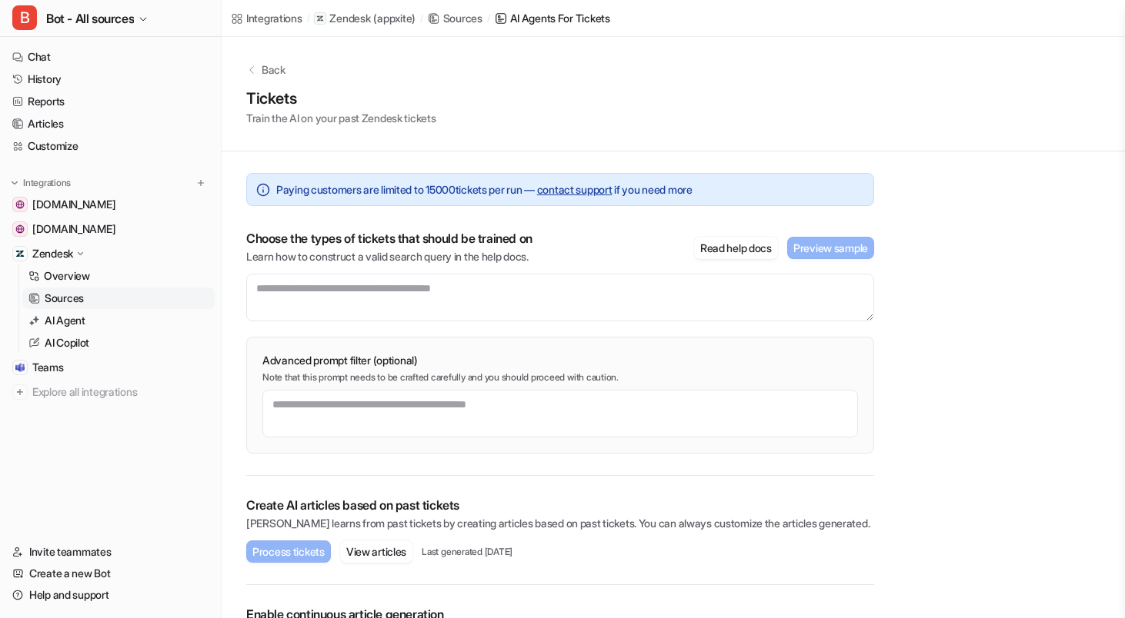
scroll to position [88, 0]
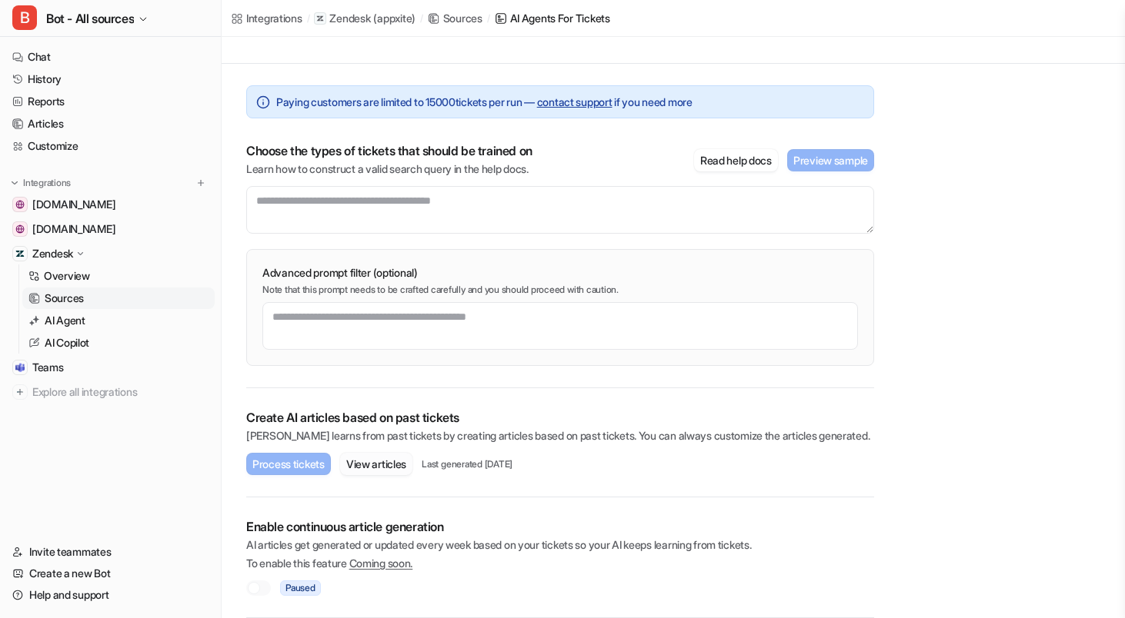
click at [391, 458] on button "View articles" at bounding box center [376, 464] width 72 height 22
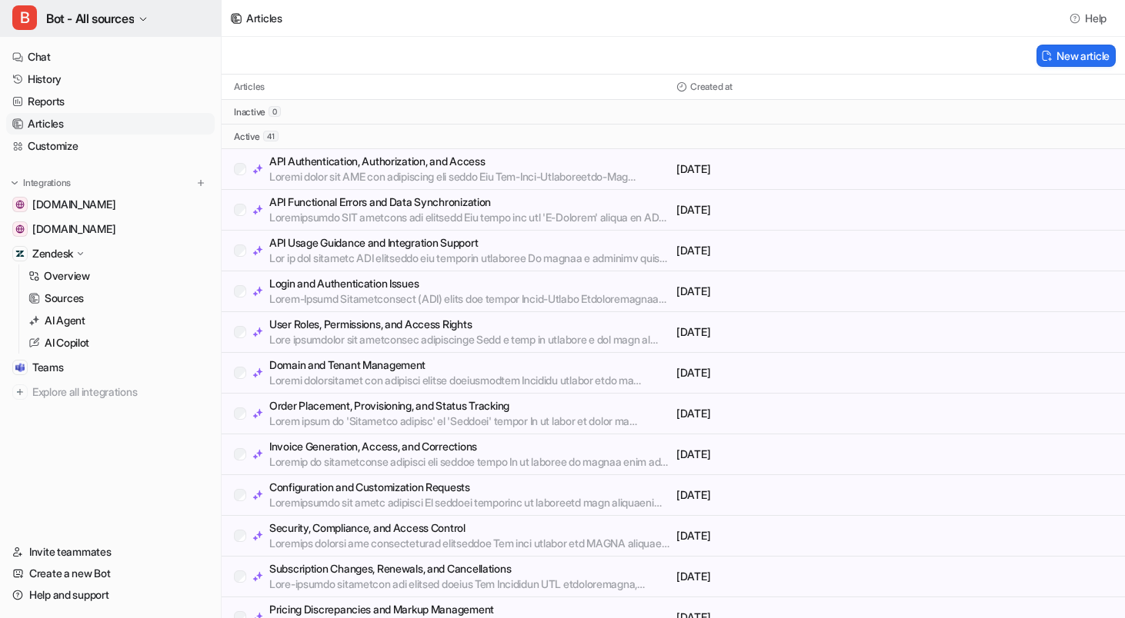
click at [133, 22] on span "Bot - All sources" at bounding box center [90, 19] width 88 height 22
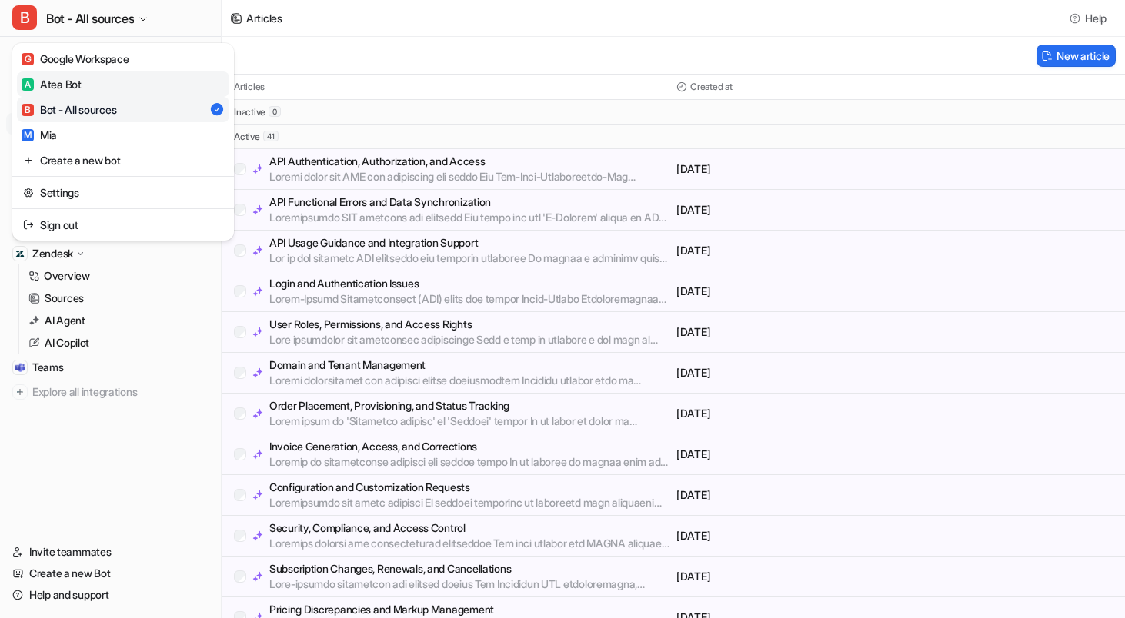
click at [105, 82] on link "A Atea Bot" at bounding box center [123, 84] width 212 height 25
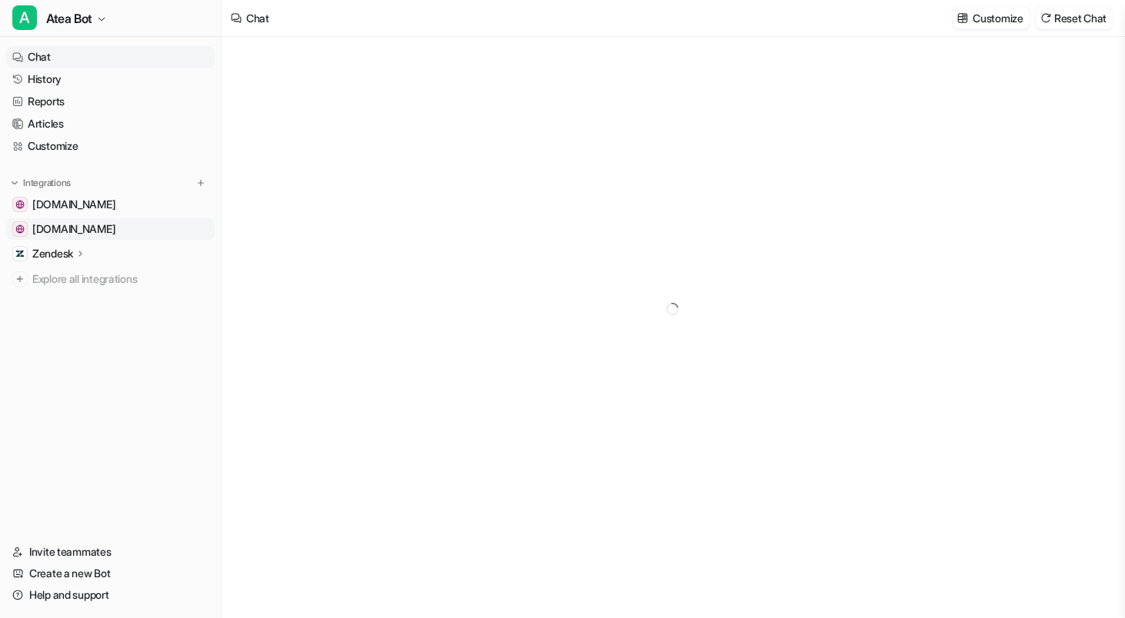
type textarea "**********"
click at [75, 250] on div "Zendesk" at bounding box center [59, 253] width 54 height 15
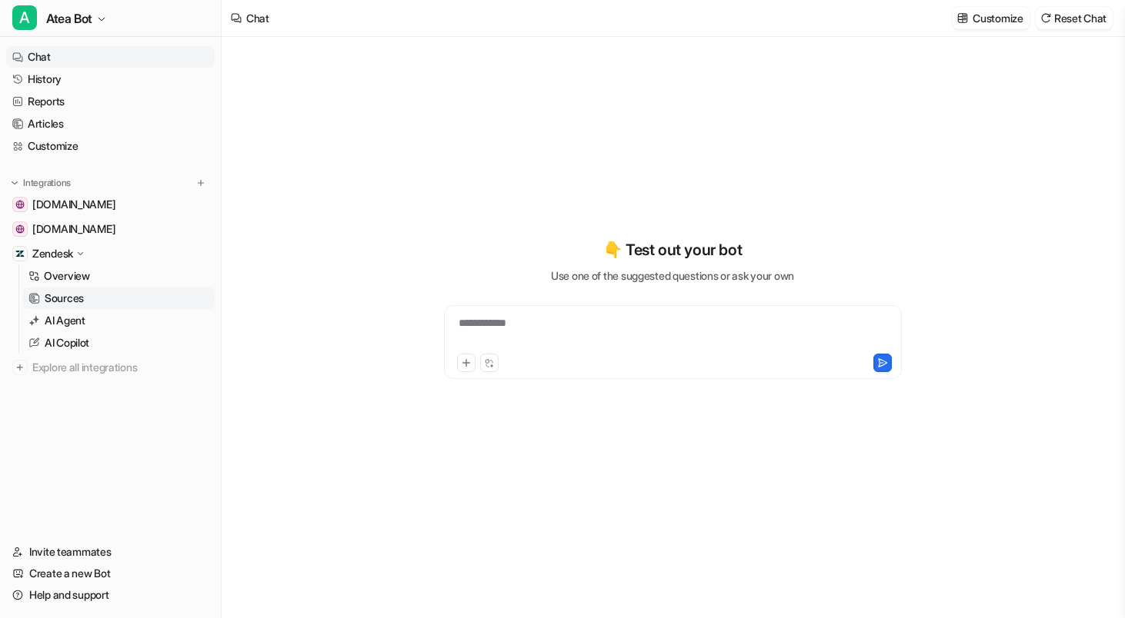
click at [72, 289] on link "Sources" at bounding box center [118, 299] width 192 height 22
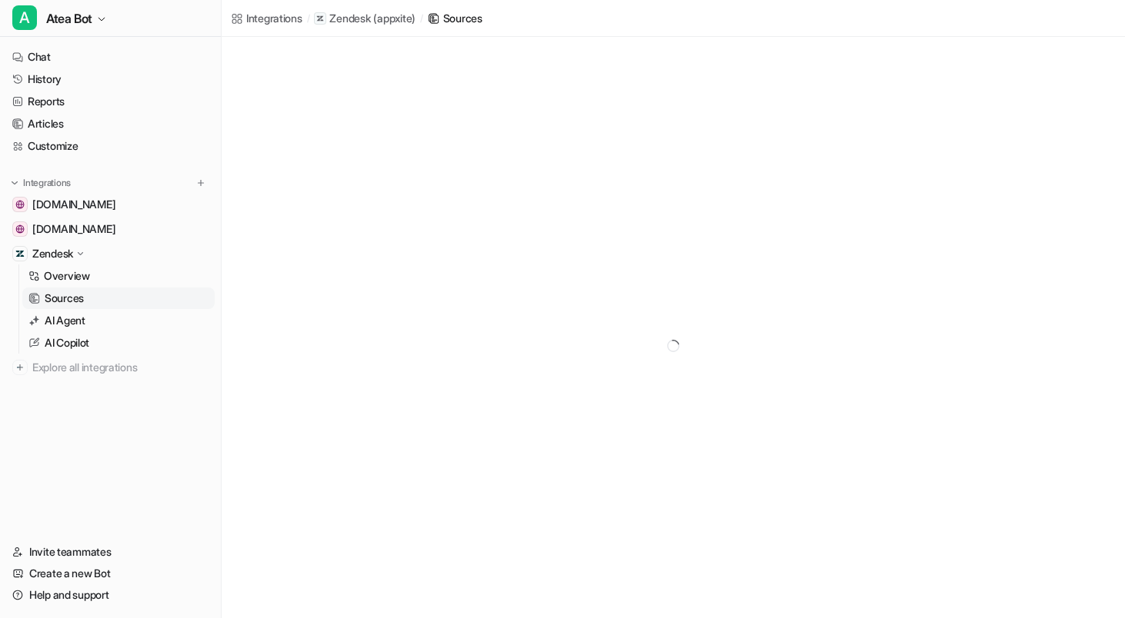
click at [75, 294] on p "Sources" at bounding box center [64, 298] width 39 height 15
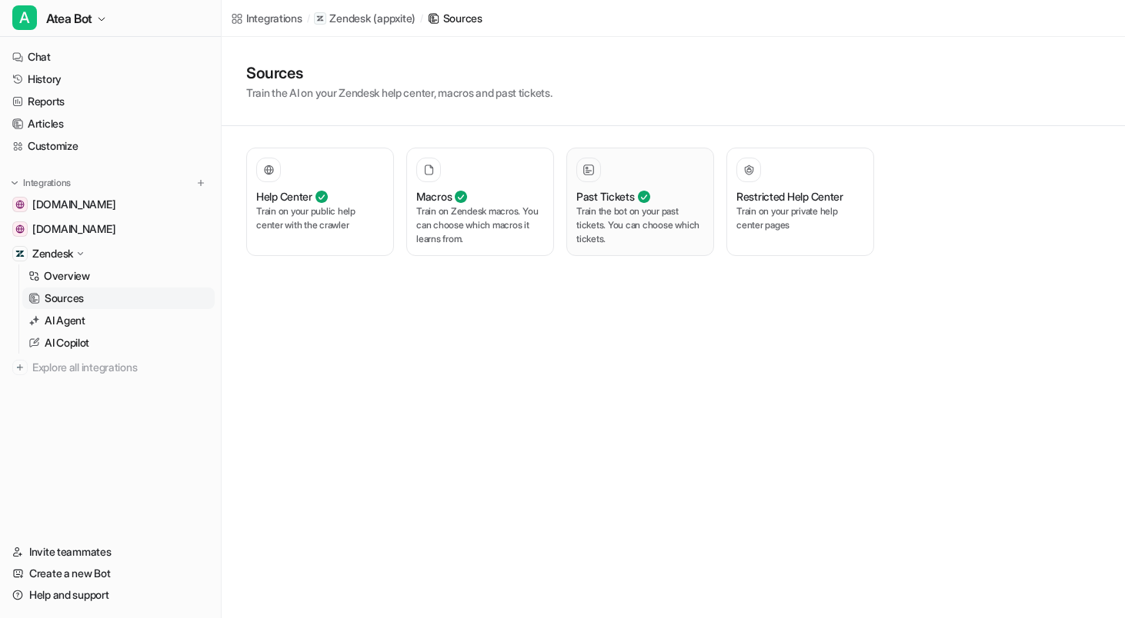
click at [615, 223] on p "Train the bot on your past tickets. You can choose which tickets." at bounding box center [640, 226] width 128 height 42
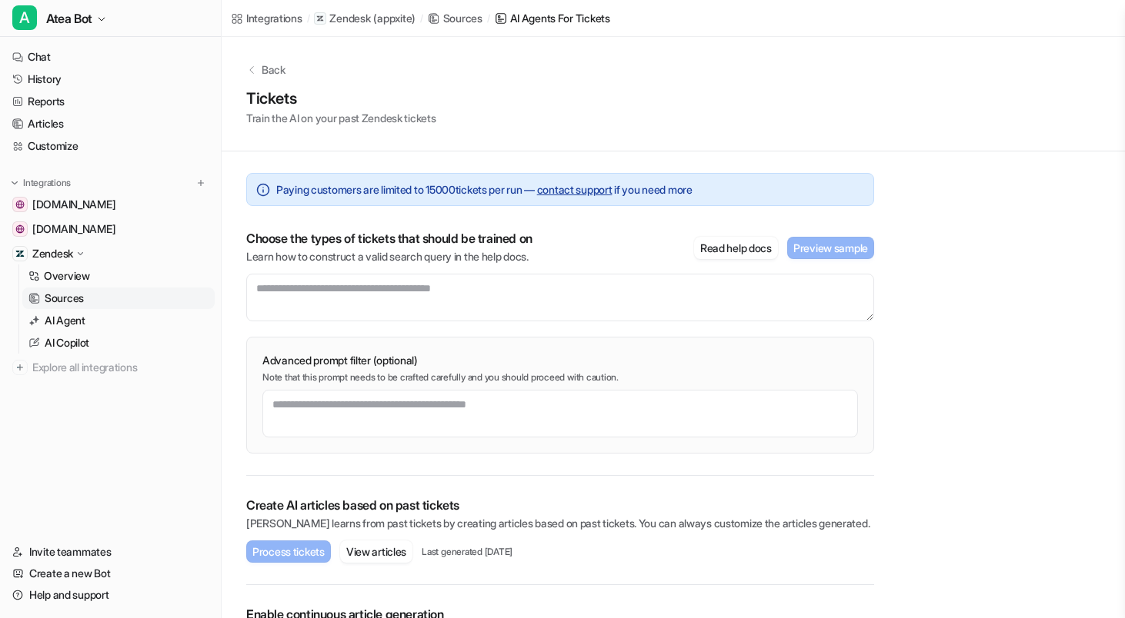
click at [605, 211] on div "Paying customers are limited to 15000 tickets per run — contact support if you …" at bounding box center [560, 314] width 628 height 325
